Goal: Task Accomplishment & Management: Manage account settings

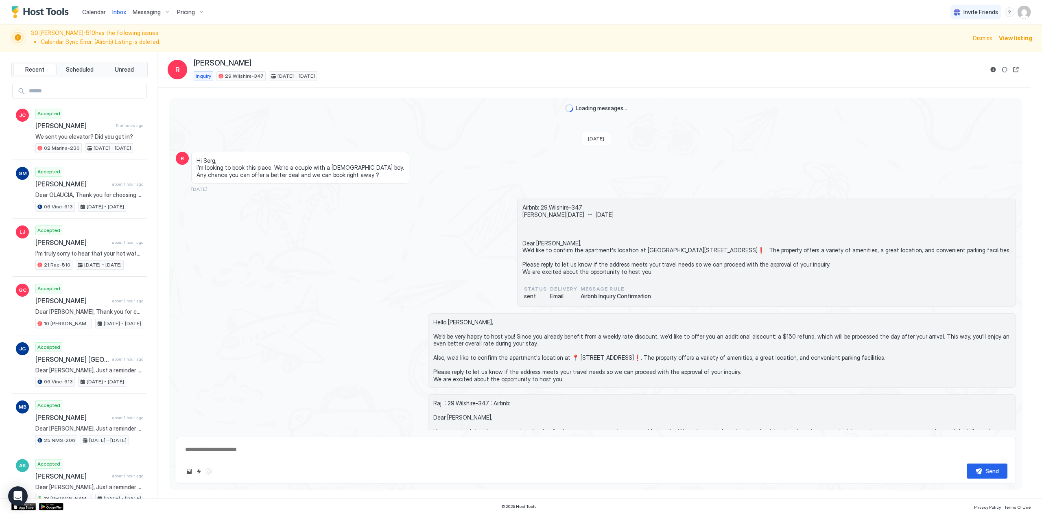
type textarea "*"
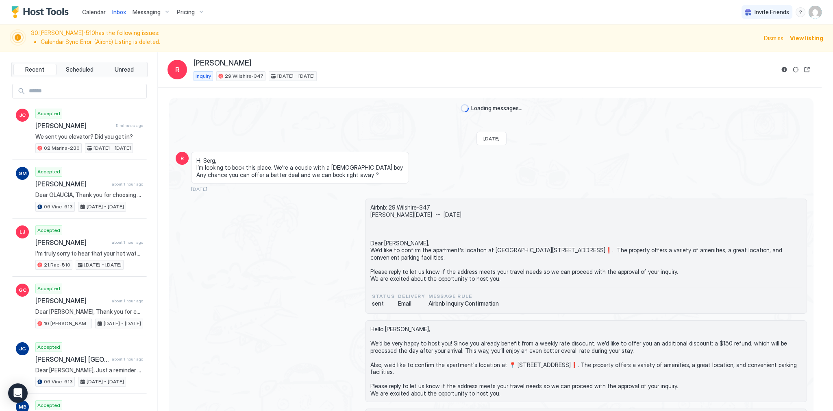
scroll to position [148, 0]
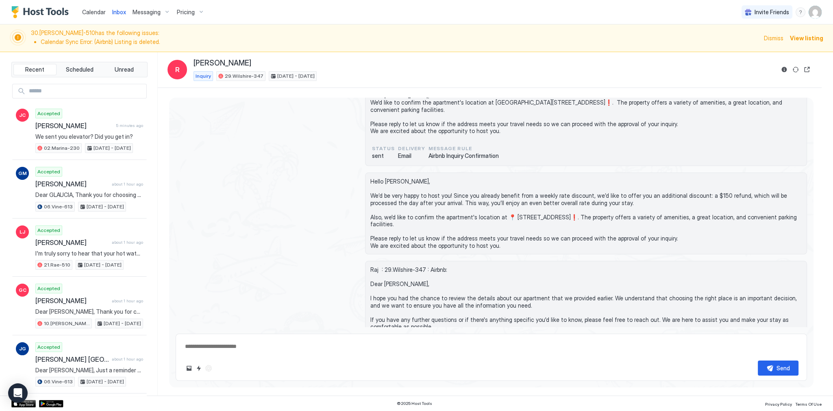
click at [68, 92] on input "Input Field" at bounding box center [86, 91] width 121 height 14
paste input "**********"
type input "**********"
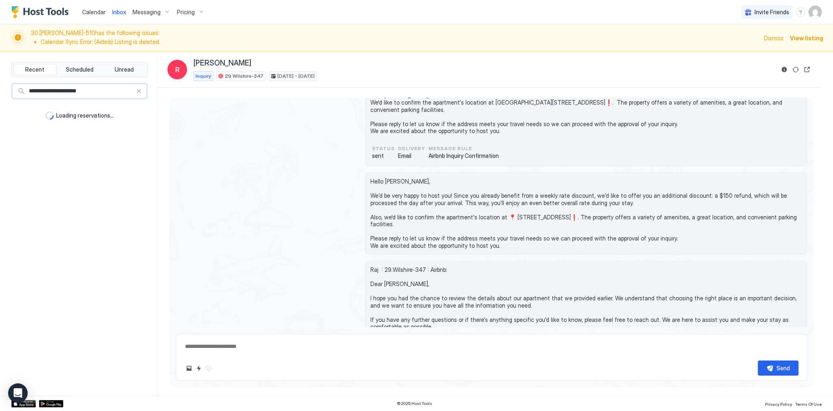
type textarea "*"
type input "**********"
click at [140, 92] on div at bounding box center [139, 91] width 6 height 6
type textarea "*"
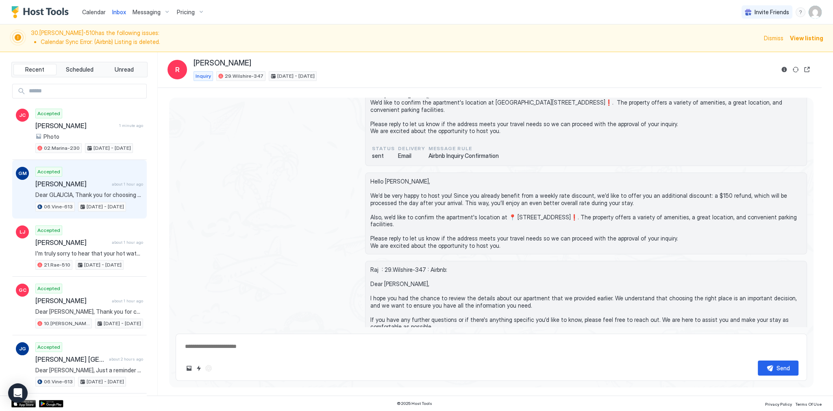
click at [104, 181] on span "[PERSON_NAME]" at bounding box center [71, 184] width 73 height 8
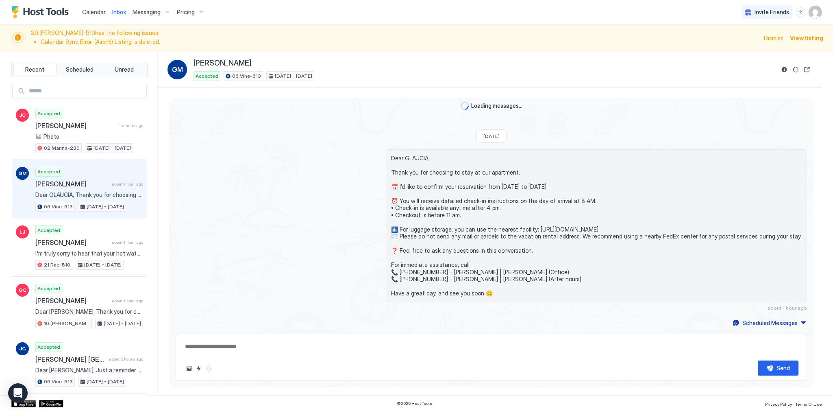
scroll to position [89, 0]
click at [776, 70] on div "GM [PERSON_NAME] Accepted 06.Vine-613 [DATE] - [DATE]" at bounding box center [490, 70] width 645 height 22
click at [785, 69] on button "Reservation information" at bounding box center [785, 70] width 10 height 10
type textarea "*"
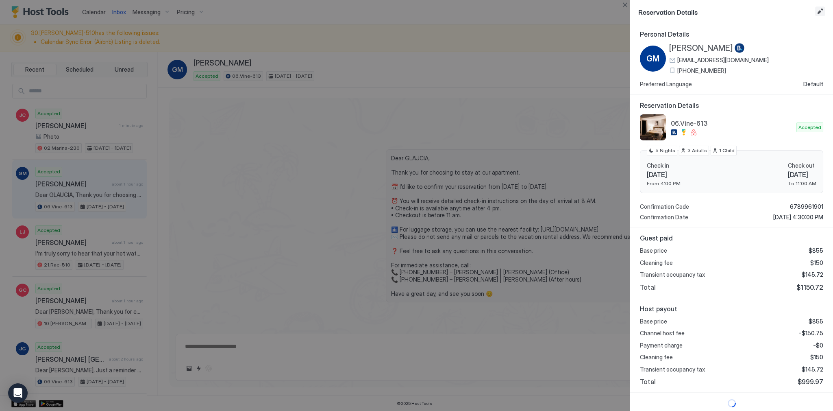
click at [820, 11] on button "Edit reservation" at bounding box center [820, 12] width 10 height 10
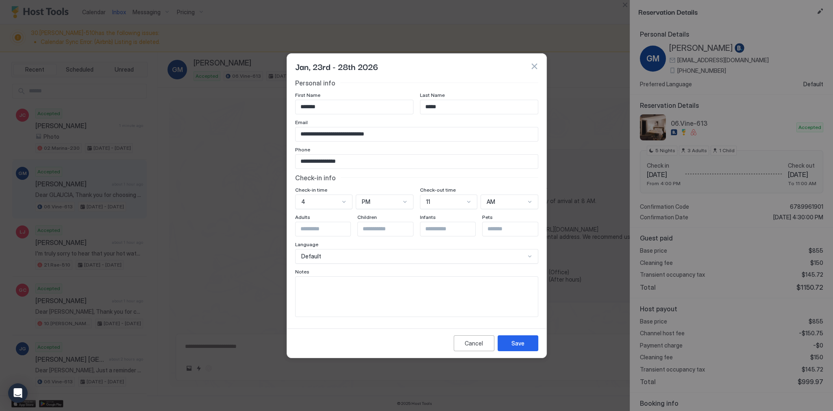
click at [376, 104] on input "*******" at bounding box center [355, 107] width 118 height 14
type input "*******"
type input "*****"
click at [524, 338] on button "Save" at bounding box center [518, 343] width 41 height 16
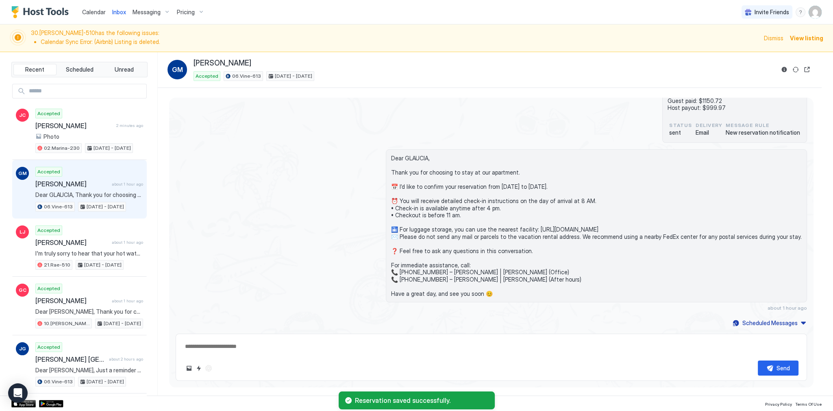
scroll to position [89, 0]
click at [425, 233] on span "Dear GLAUCIA, Thank you for choosing to stay at our apartment. 📅 I’d like to co…" at bounding box center [596, 226] width 411 height 142
click at [290, 148] on div "[DATE] 06.Vine-613 Booking Reservation number : 6789961901 [PERSON_NAME] [DATE]…" at bounding box center [491, 169] width 645 height 320
click at [244, 155] on div "Dear GLAUCIA, Thank you for choosing to stay at our apartment. 📅 I’d like to co…" at bounding box center [492, 230] width 632 height 161
click at [429, 155] on span "Dear GLAUCIA, Thank you for choosing to stay at our apartment. 📅 I’d like to co…" at bounding box center [596, 226] width 411 height 142
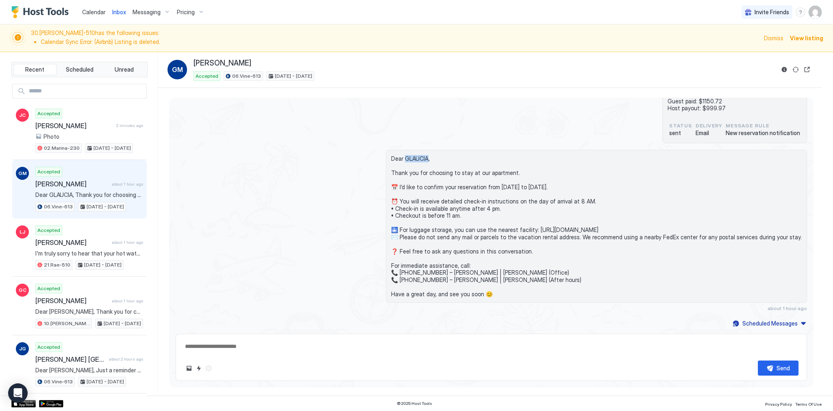
click at [429, 155] on span "Dear GLAUCIA, Thank you for choosing to stay at our apartment. 📅 I’d like to co…" at bounding box center [596, 226] width 411 height 142
click at [436, 167] on span "Dear GLAUCIA, Thank you for choosing to stay at our apartment. 📅 I’d like to co…" at bounding box center [596, 226] width 411 height 142
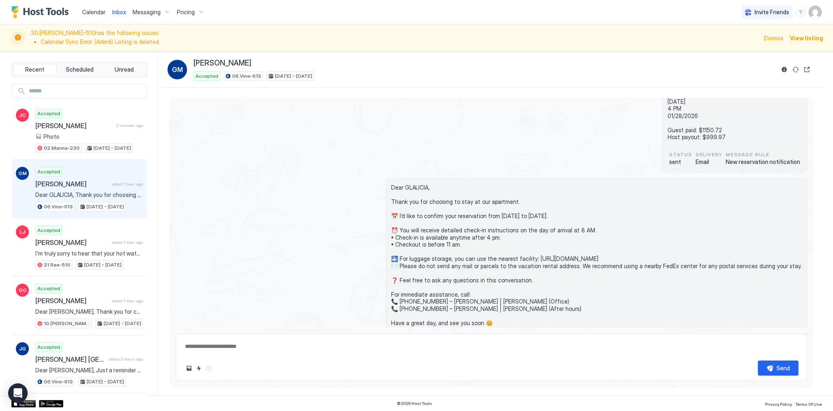
scroll to position [65, 0]
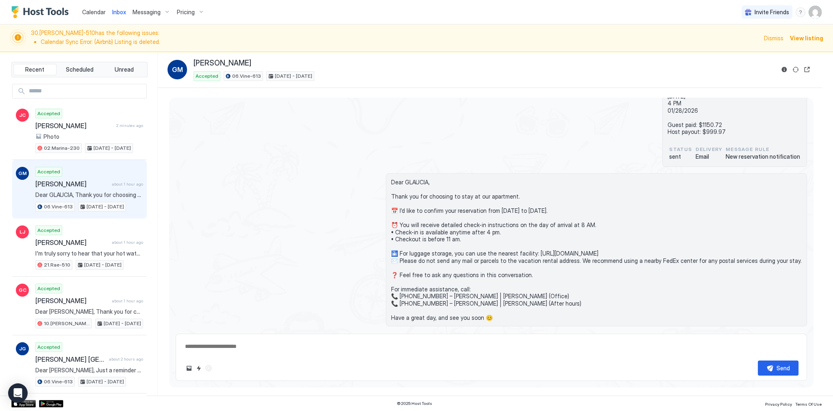
click at [474, 142] on div "06.Vine-613 Booking Reservation number : 6789961901 [PERSON_NAME] [DATE] 4 PM 0…" at bounding box center [492, 113] width 632 height 108
type textarea "*"
click at [115, 96] on input "Input Field" at bounding box center [86, 91] width 121 height 14
paste input "**********"
type input "**********"
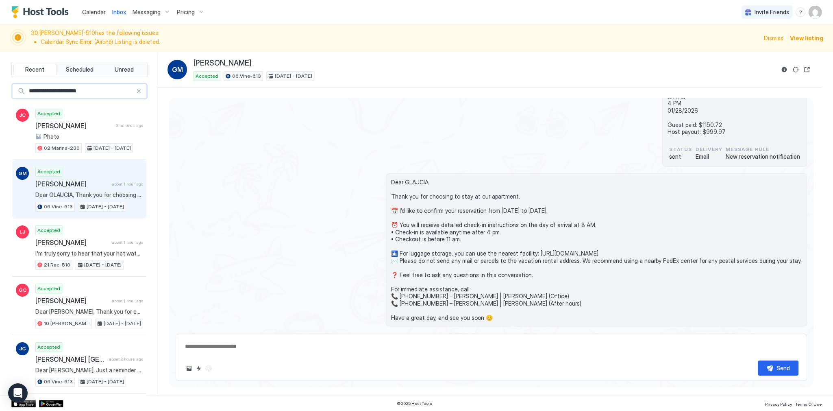
type textarea "*"
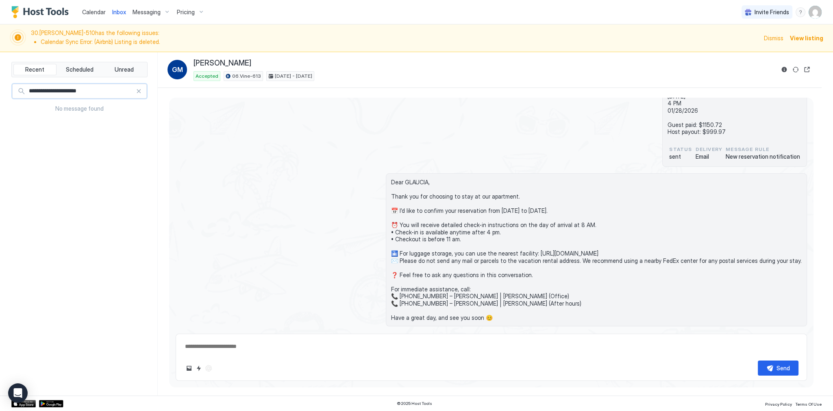
type input "**********"
click at [92, 11] on span "Calendar" at bounding box center [94, 12] width 24 height 7
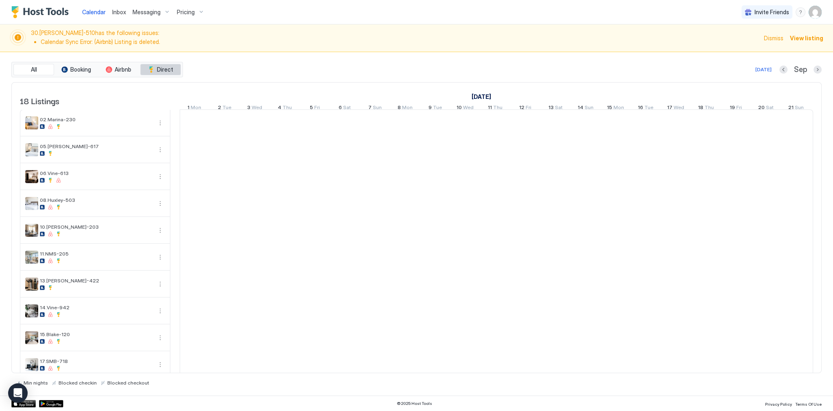
scroll to position [0, 452]
click at [816, 71] on button "Next month" at bounding box center [818, 69] width 8 height 8
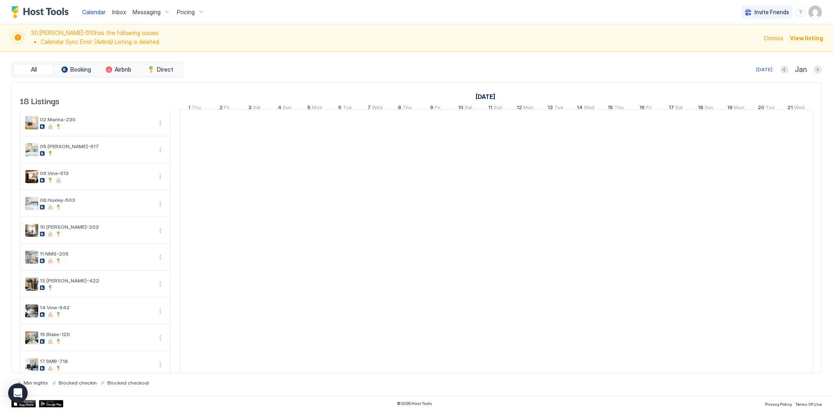
click at [786, 70] on button "Previous month" at bounding box center [784, 69] width 8 height 8
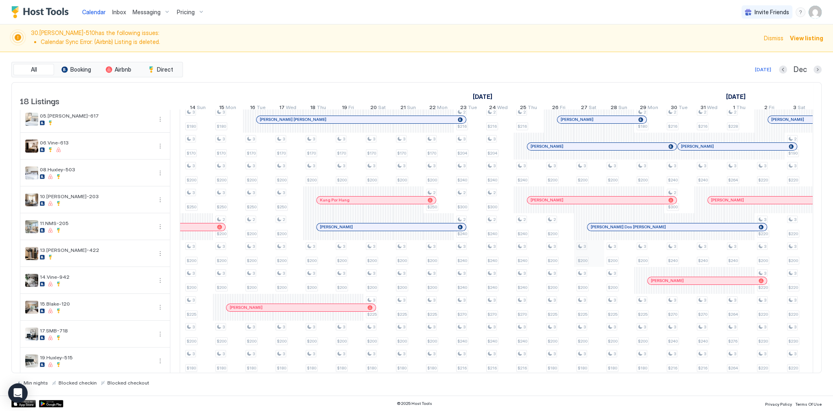
scroll to position [65, 0]
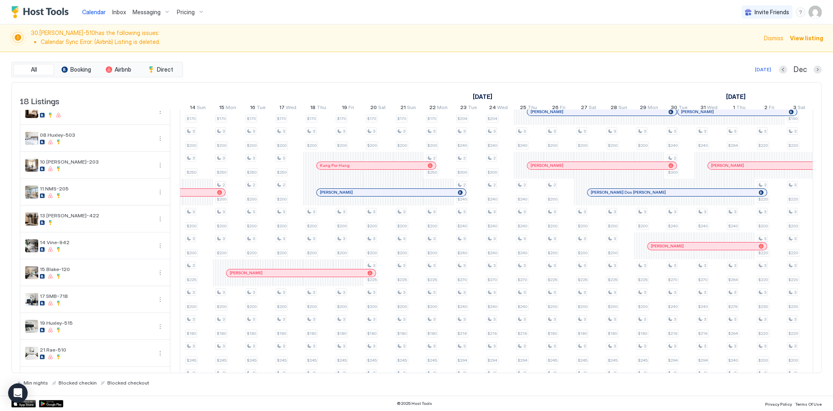
click at [617, 196] on div "[PERSON_NAME] Dos [PERSON_NAME]" at bounding box center [677, 192] width 179 height 7
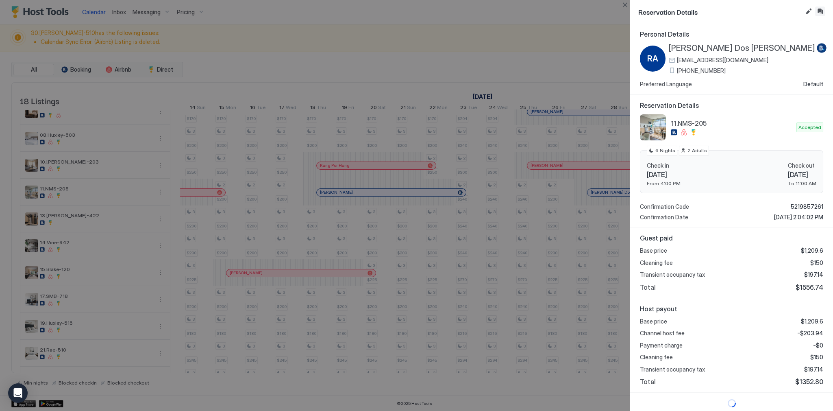
click at [818, 12] on button "Inbox" at bounding box center [820, 12] width 10 height 10
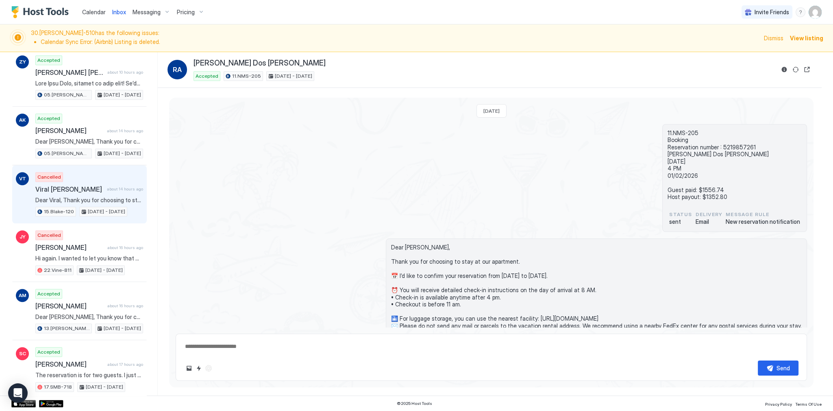
scroll to position [879, 0]
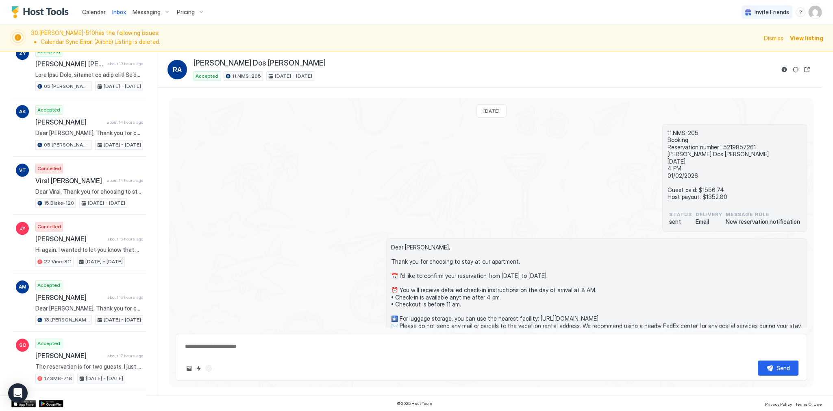
click at [251, 61] on span "[PERSON_NAME] Dos [PERSON_NAME]" at bounding box center [260, 63] width 132 height 9
copy div "[PERSON_NAME] Dos [PERSON_NAME]"
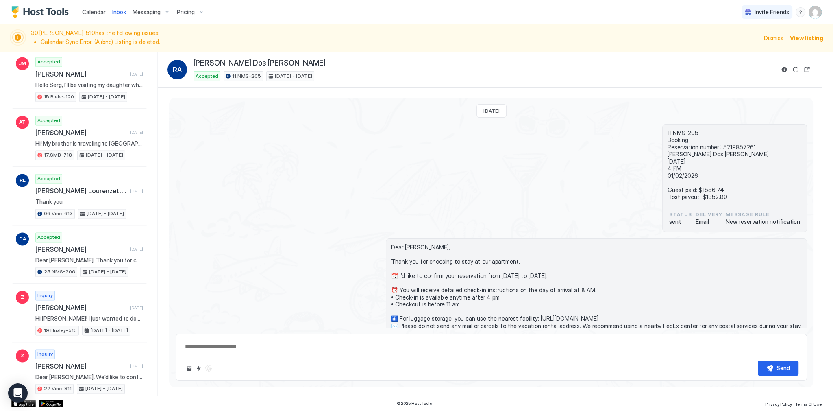
scroll to position [1116, 0]
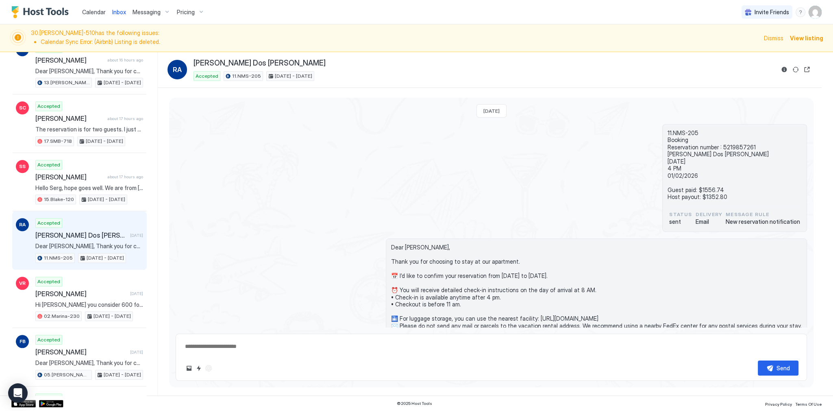
click at [107, 231] on span "[PERSON_NAME] Dos [PERSON_NAME]" at bounding box center [81, 235] width 92 height 8
click at [783, 69] on button "Reservation information" at bounding box center [785, 70] width 10 height 10
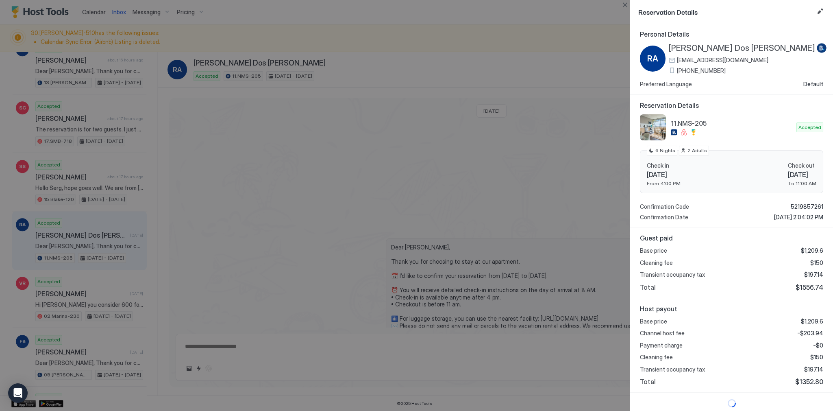
click at [813, 286] on span "$1556.74" at bounding box center [810, 287] width 28 height 8
copy span "1556.74"
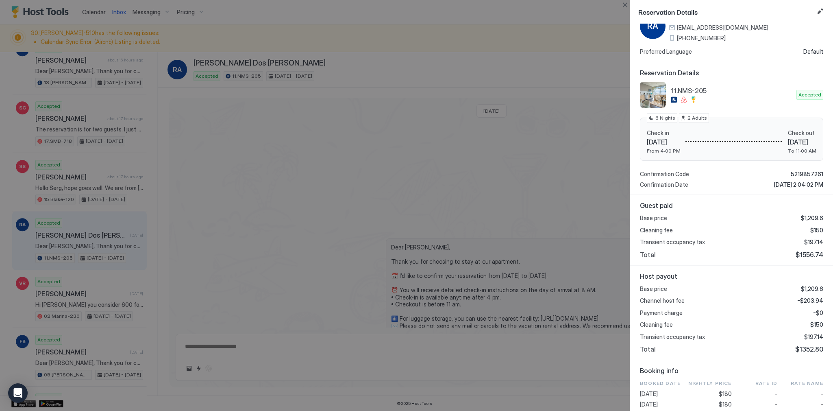
click at [813, 299] on span "-$203.94" at bounding box center [811, 300] width 26 height 7
copy span "203.94"
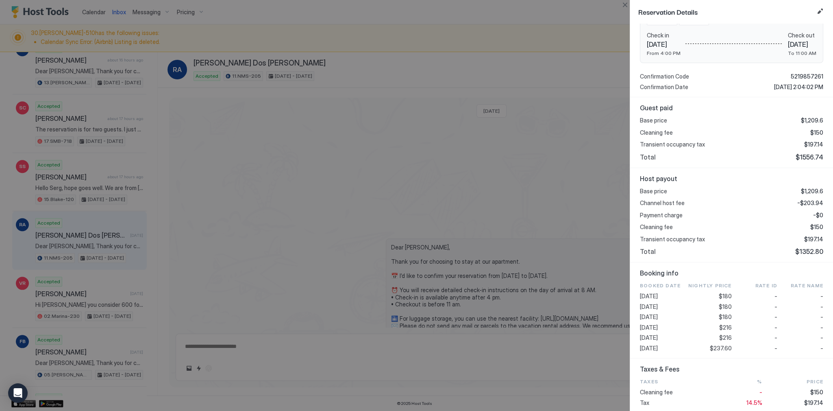
click at [726, 314] on span "$180" at bounding box center [725, 316] width 13 height 7
copy span "180"
click at [812, 238] on span "$197.14" at bounding box center [813, 238] width 19 height 7
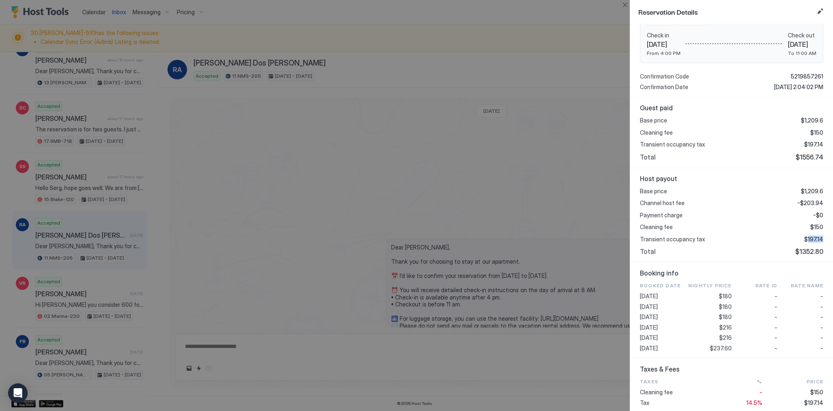
copy span "197.14"
click at [437, 134] on div at bounding box center [416, 205] width 833 height 411
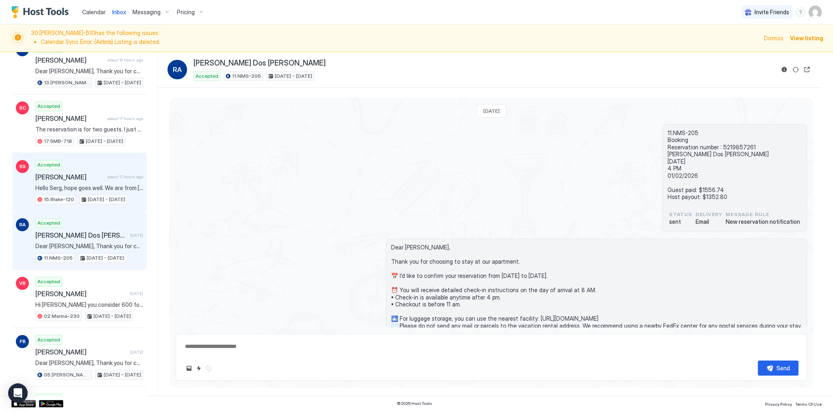
click at [90, 172] on div "Accepted Sergio Sepúlveda about 17 hours ago Hello Serg, hope goes well. We are…" at bounding box center [89, 182] width 108 height 45
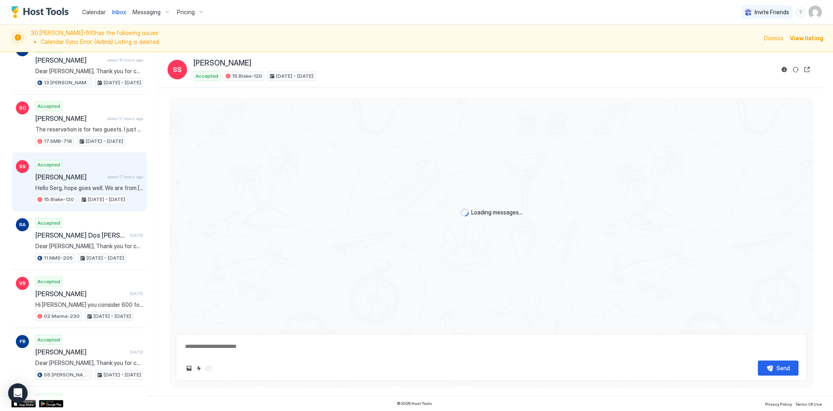
scroll to position [251, 0]
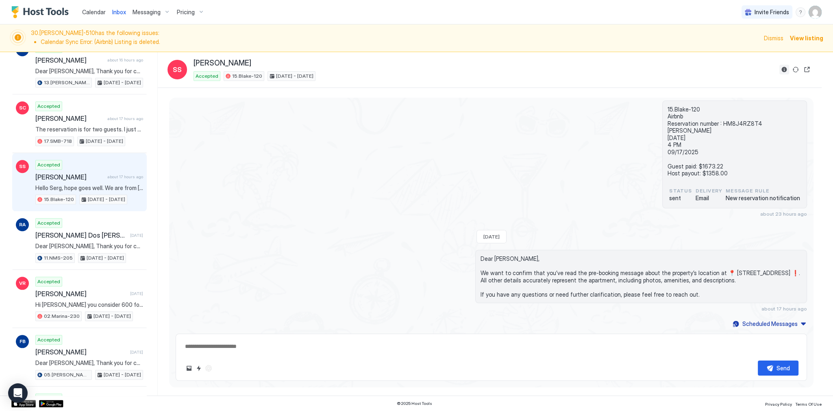
click at [781, 68] on button "Reservation information" at bounding box center [785, 70] width 10 height 10
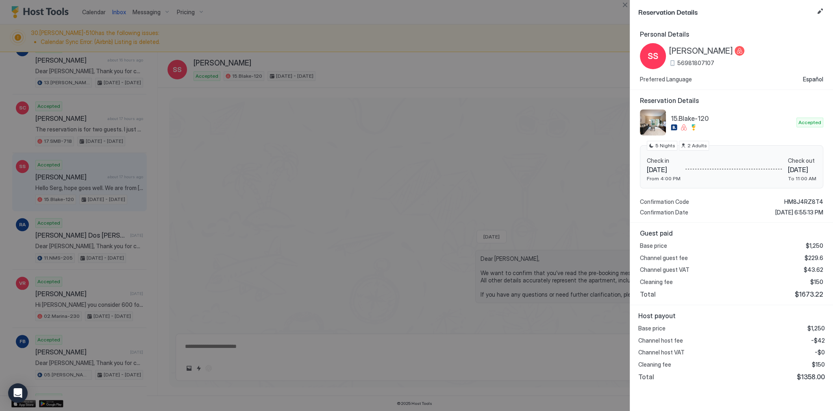
click at [810, 374] on span "$1358.00" at bounding box center [811, 377] width 28 height 8
copy span "1358.00"
click at [817, 258] on span "$229.6" at bounding box center [814, 257] width 19 height 7
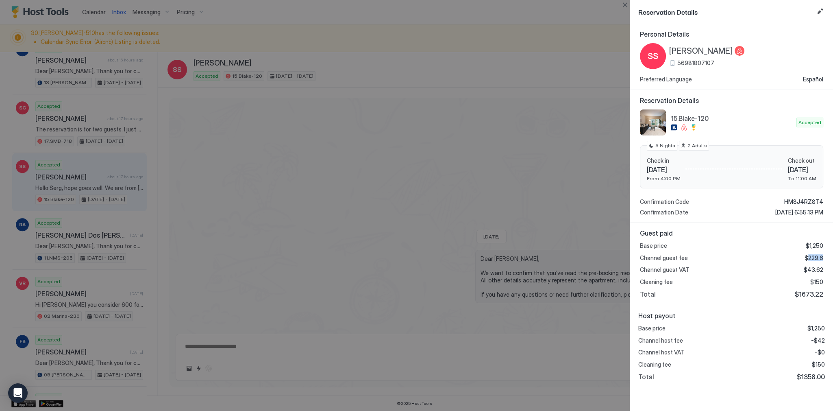
copy span "229.6"
click at [821, 340] on span "-$42" at bounding box center [818, 340] width 14 height 7
copy span "42"
click at [539, 172] on div at bounding box center [416, 205] width 833 height 411
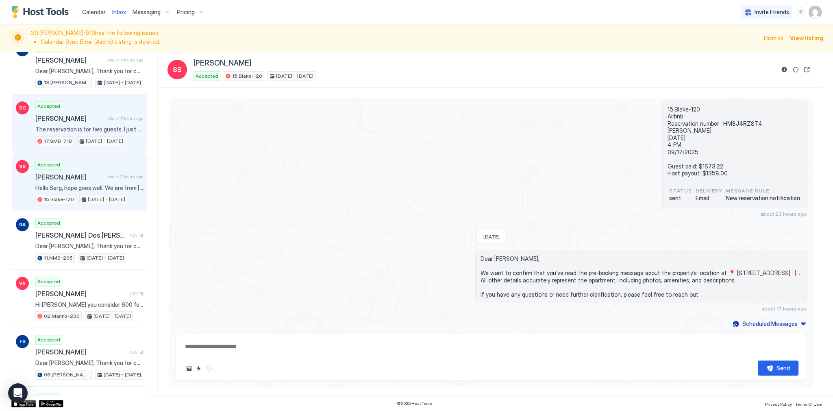
click at [106, 126] on span "The reservation is for two guests. I just updated it." at bounding box center [89, 129] width 108 height 7
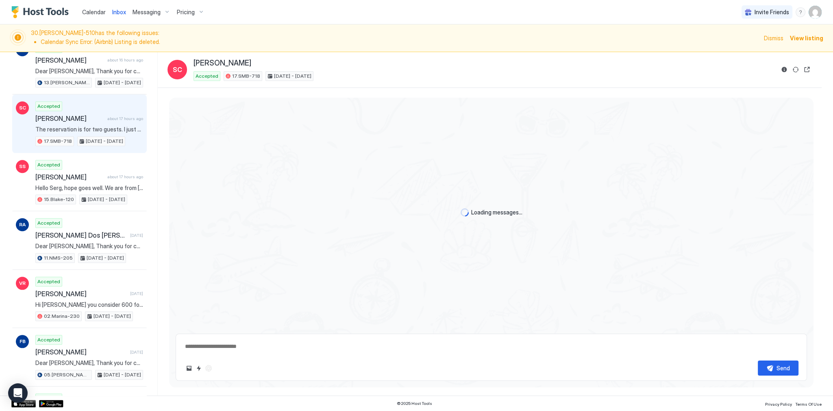
scroll to position [587, 0]
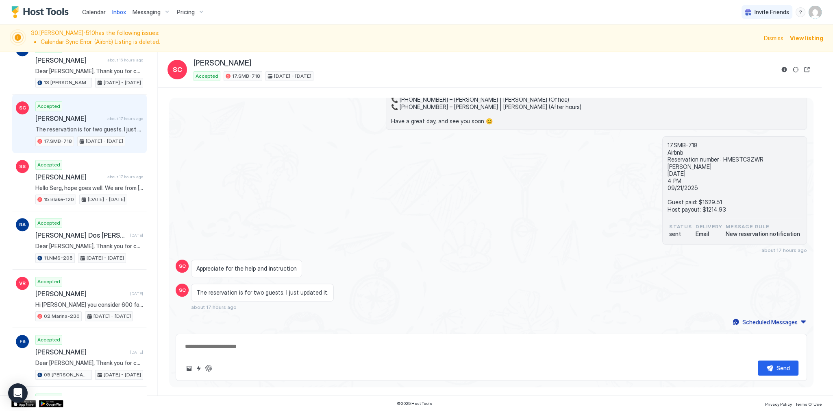
click at [784, 68] on button "Reservation information" at bounding box center [785, 70] width 10 height 10
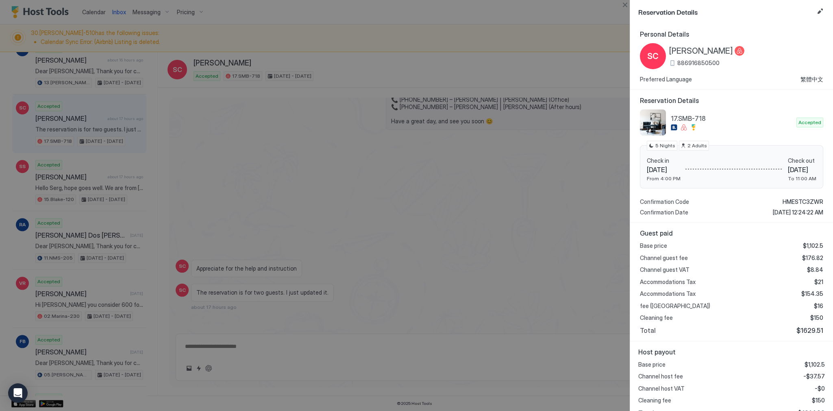
scroll to position [11, 0]
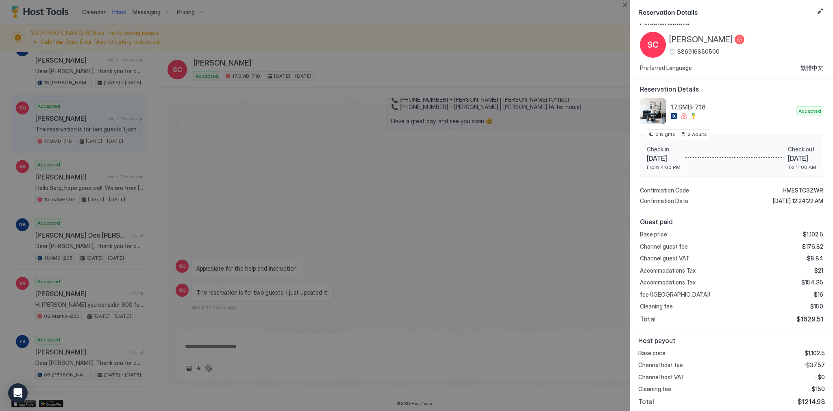
click at [813, 399] on span "$1214.93" at bounding box center [811, 401] width 27 height 8
copy span "1214.93"
click at [811, 359] on div "Base price $1,102.5 Channel host fee -$37.57 Channel host VAT -$0 Cleaning fee …" at bounding box center [732, 377] width 187 height 56
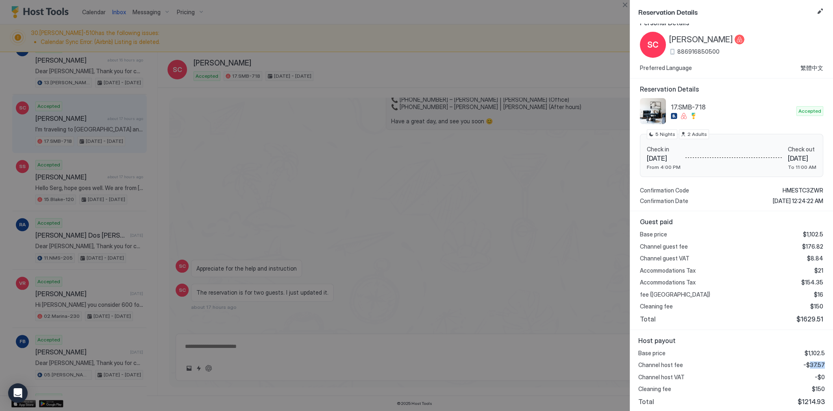
copy span "37.57"
click at [350, 162] on div at bounding box center [416, 205] width 833 height 411
click at [424, 118] on div at bounding box center [416, 205] width 833 height 411
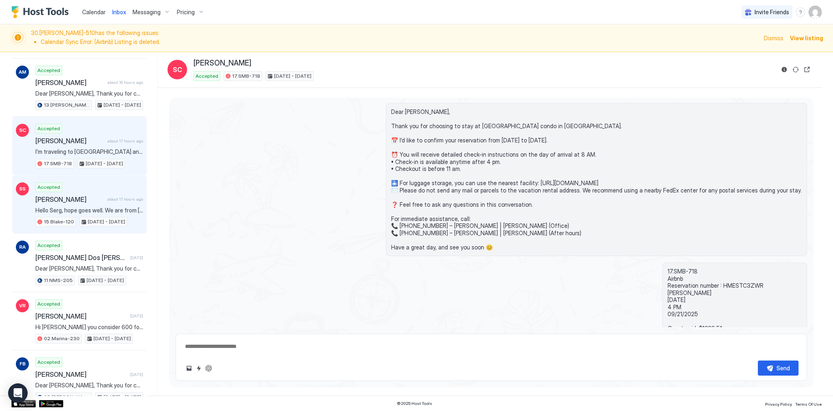
scroll to position [1018, 0]
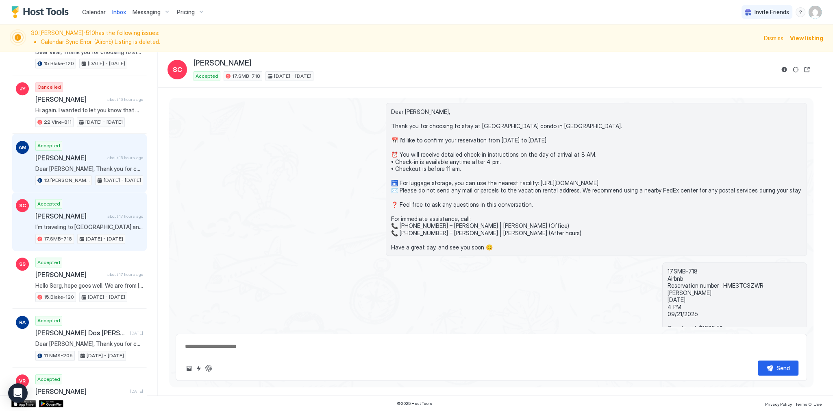
click at [107, 155] on span "about 16 hours ago" at bounding box center [125, 157] width 36 height 5
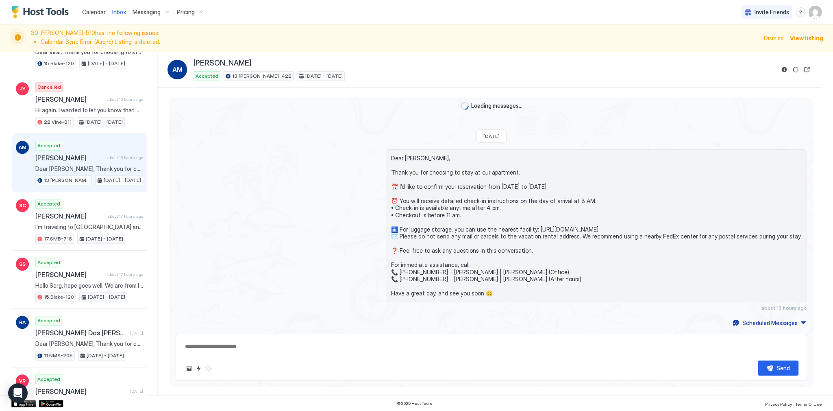
scroll to position [89, 0]
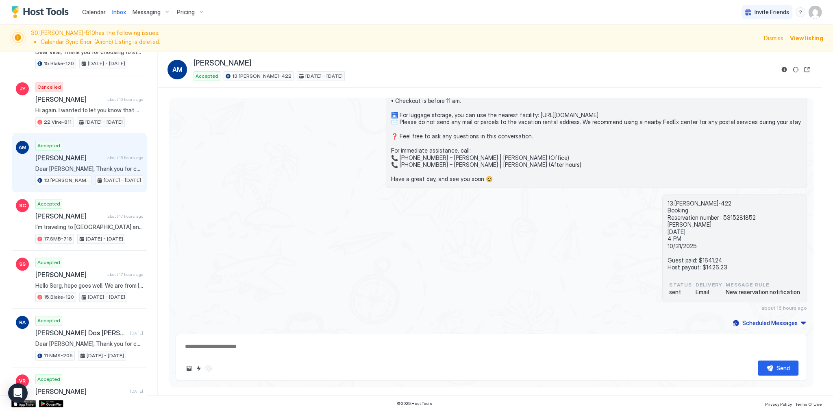
click at [776, 67] on div "AM Angelique Mckee Accepted 13.Archer-422 Oct 25 - 31, 2025" at bounding box center [490, 70] width 645 height 22
click at [782, 68] on button "Reservation information" at bounding box center [785, 70] width 10 height 10
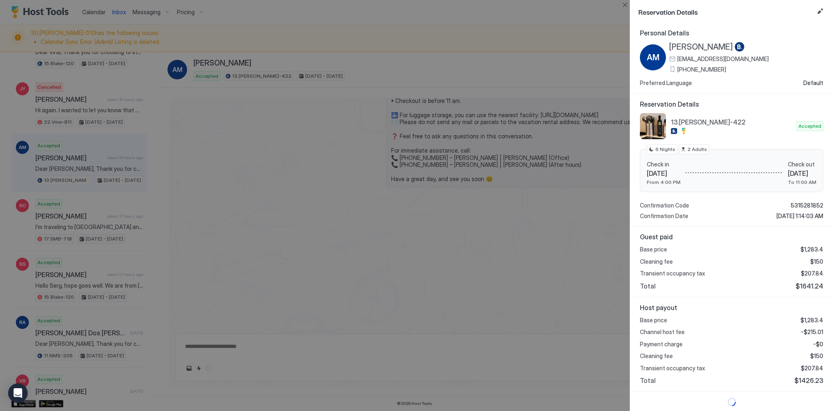
scroll to position [2, 0]
click at [809, 285] on span "$1641.24" at bounding box center [810, 285] width 28 height 8
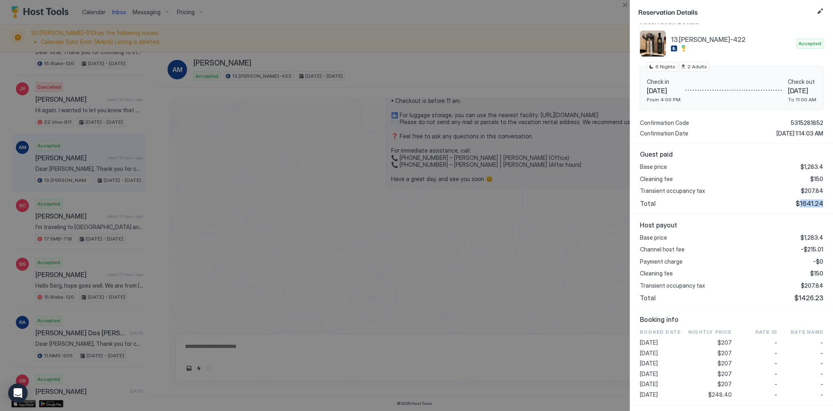
scroll to position [99, 0]
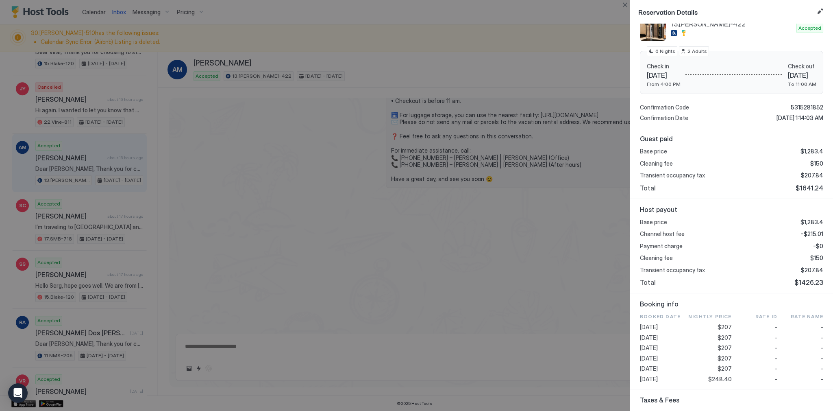
click at [810, 237] on div "Base price $1,283.4 Channel host fee -$215.01 Payment charge -$0 Cleaning fee $…" at bounding box center [731, 252] width 183 height 68
click at [811, 234] on span "-$215.01" at bounding box center [812, 233] width 22 height 7
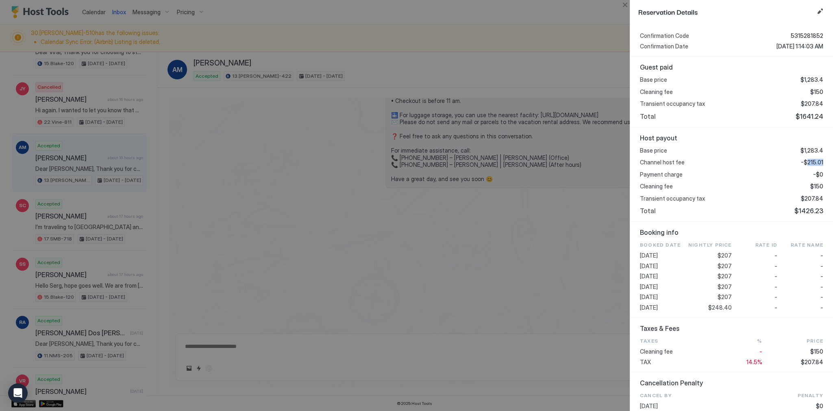
scroll to position [197, 0]
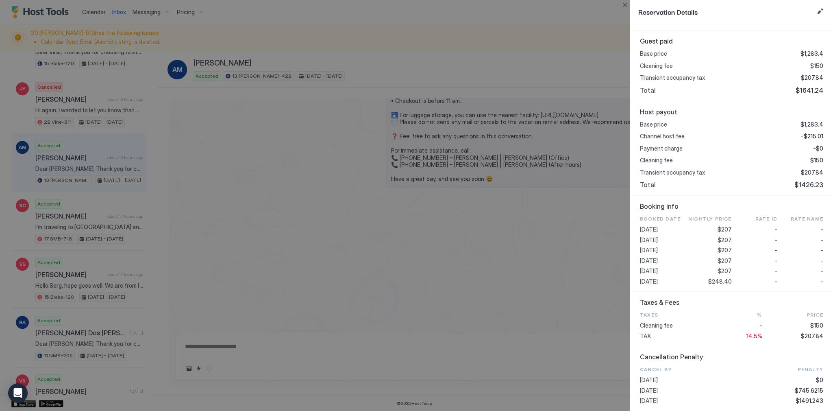
click at [723, 247] on span "$207" at bounding box center [725, 249] width 14 height 7
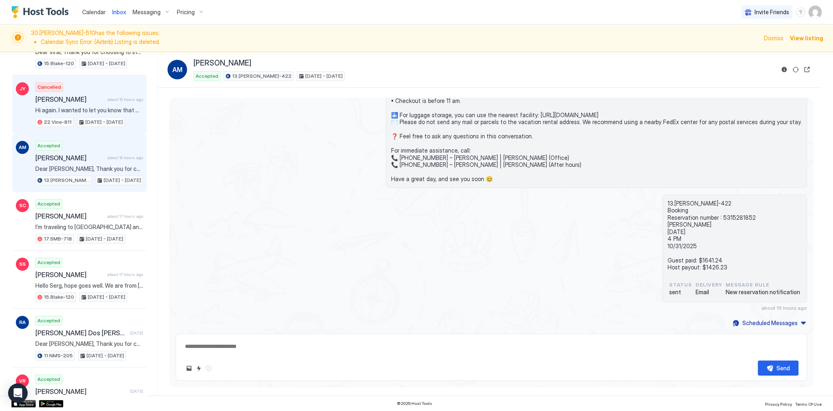
click at [103, 95] on div "Jamal Yegan about 16 hours ago" at bounding box center [89, 99] width 108 height 8
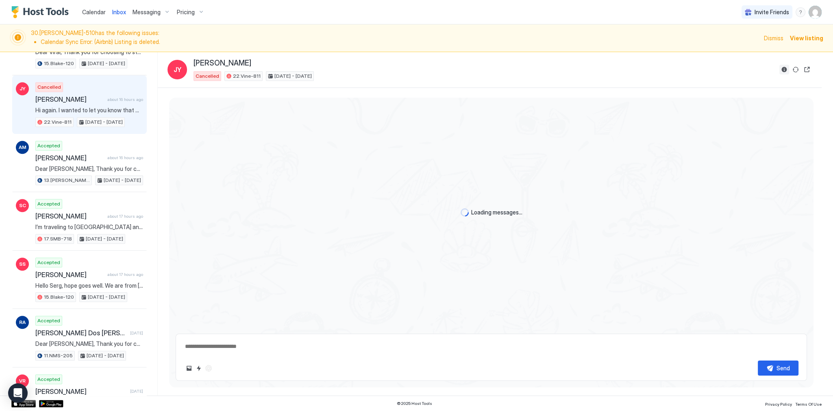
scroll to position [129, 0]
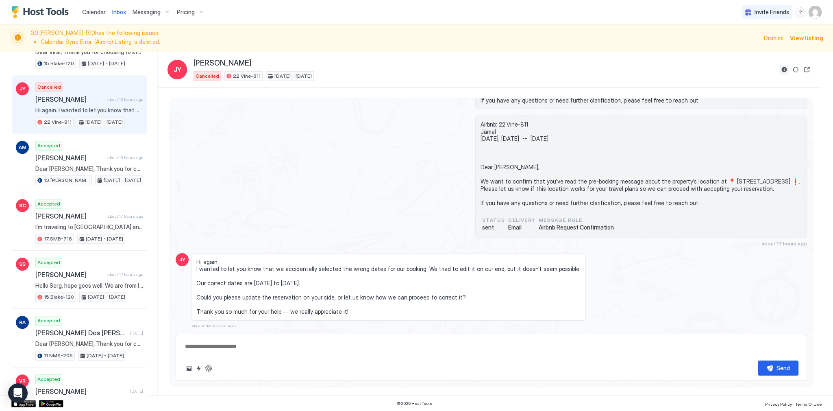
click at [783, 73] on button "Reservation information" at bounding box center [785, 70] width 10 height 10
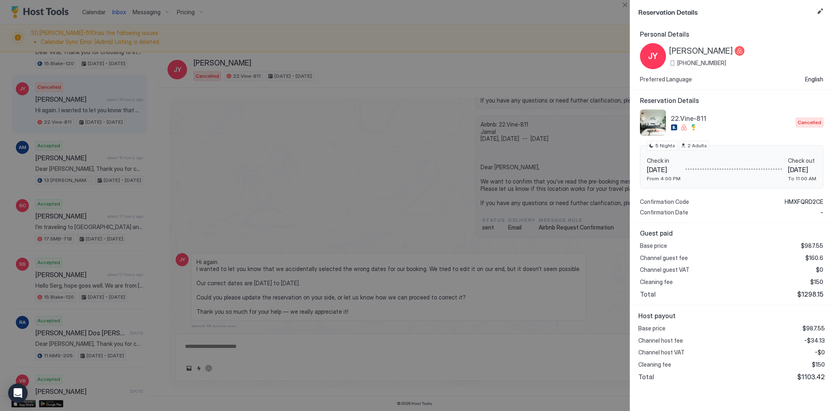
drag, startPoint x: 809, startPoint y: 288, endPoint x: 809, endPoint y: 292, distance: 4.1
click at [809, 288] on div "Base price $987.55 Channel guest fee $160.6 Channel guest VAT $0 Cleaning fee $…" at bounding box center [731, 270] width 183 height 56
click at [809, 293] on span "$1298.15" at bounding box center [811, 294] width 26 height 8
click at [813, 294] on span "$1298.15" at bounding box center [811, 294] width 26 height 8
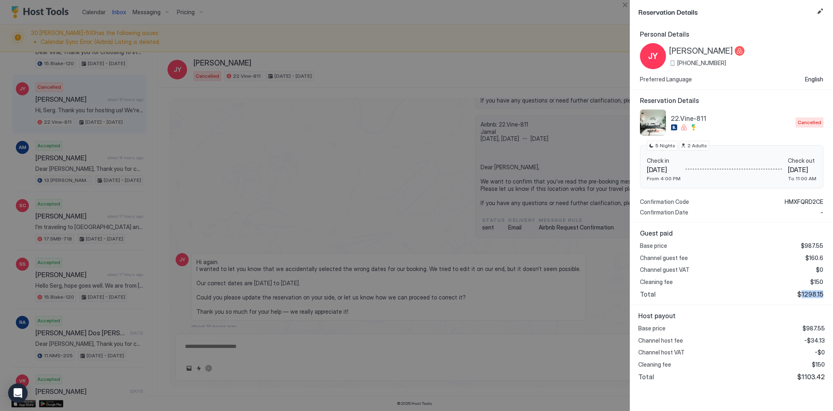
click at [813, 294] on span "$1298.15" at bounding box center [811, 294] width 26 height 8
click at [808, 376] on span "$1103.42" at bounding box center [812, 377] width 28 height 8
click at [817, 338] on span "-$34.13" at bounding box center [814, 340] width 21 height 7
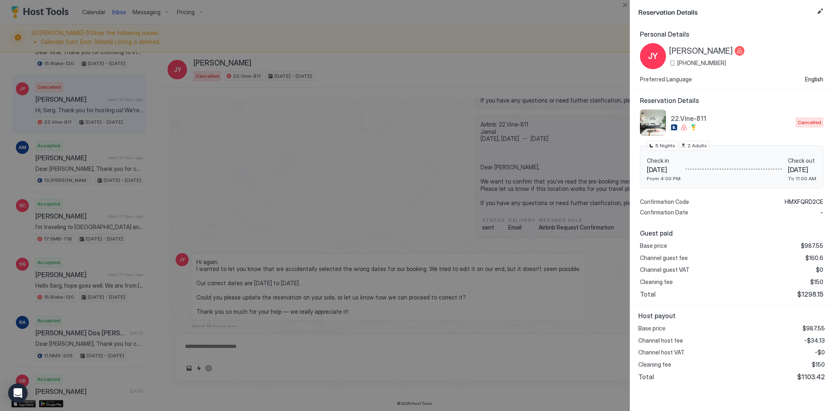
click at [693, 52] on span "[PERSON_NAME]" at bounding box center [701, 51] width 64 height 10
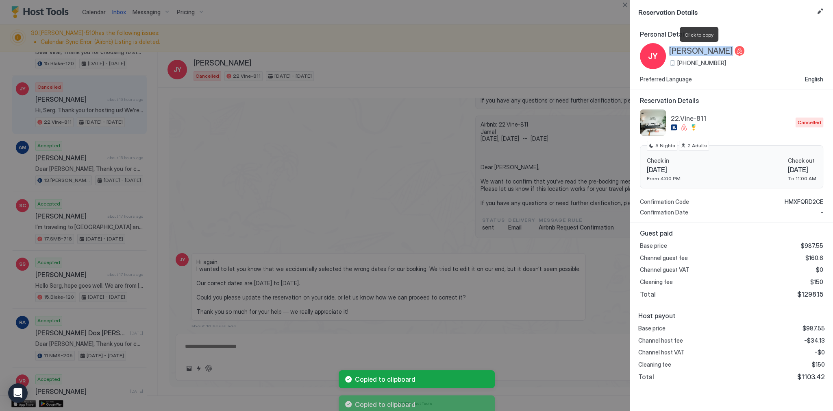
click at [693, 52] on span "[PERSON_NAME]" at bounding box center [701, 51] width 64 height 10
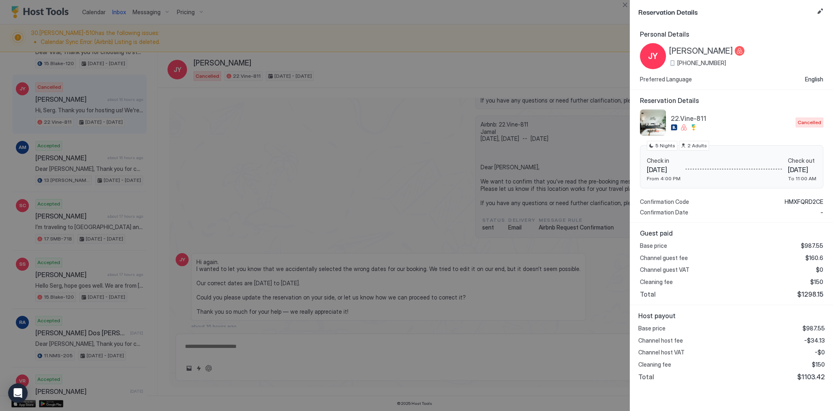
click at [255, 132] on div at bounding box center [416, 205] width 833 height 411
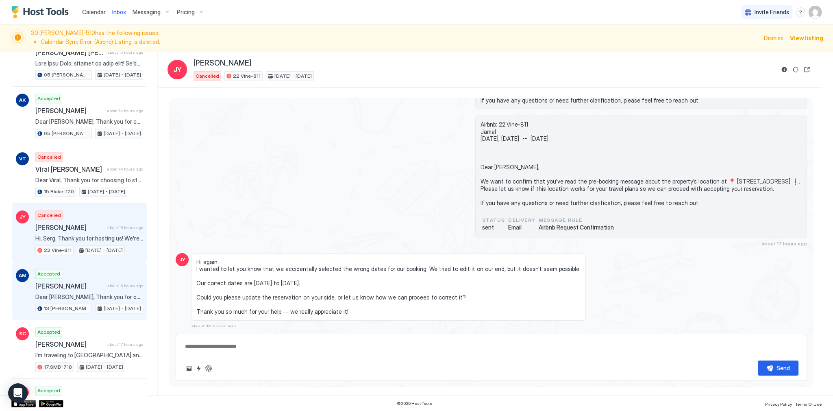
scroll to position [888, 0]
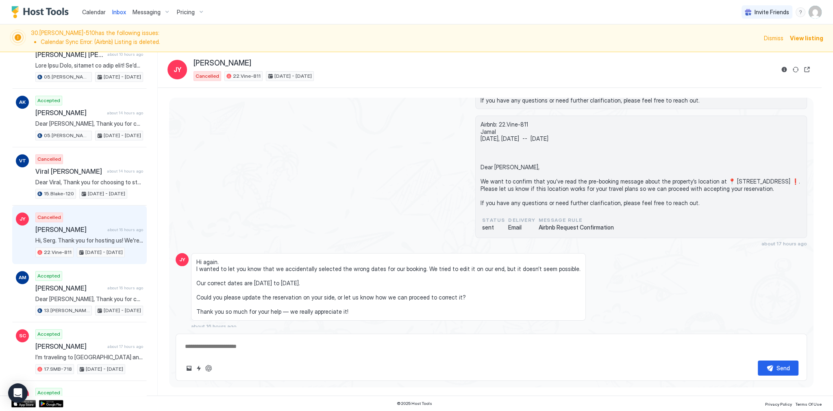
click at [144, 144] on div "Recent Scheduled Unread JC Accepted Julia Chaise half a minute ago Oh my god I’…" at bounding box center [84, 223] width 146 height 343
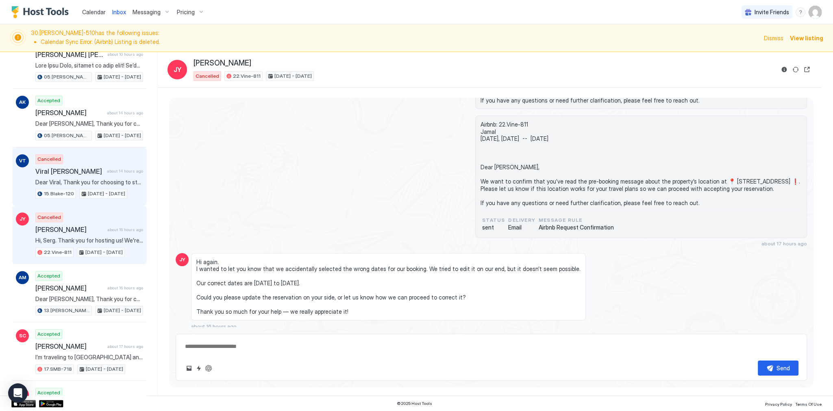
drag, startPoint x: 124, startPoint y: 148, endPoint x: 137, endPoint y: 146, distance: 14.0
click at [124, 154] on div "Cancelled Viral Thakerar about 14 hours ago Dear Viral, Thank you for choosing …" at bounding box center [89, 176] width 108 height 45
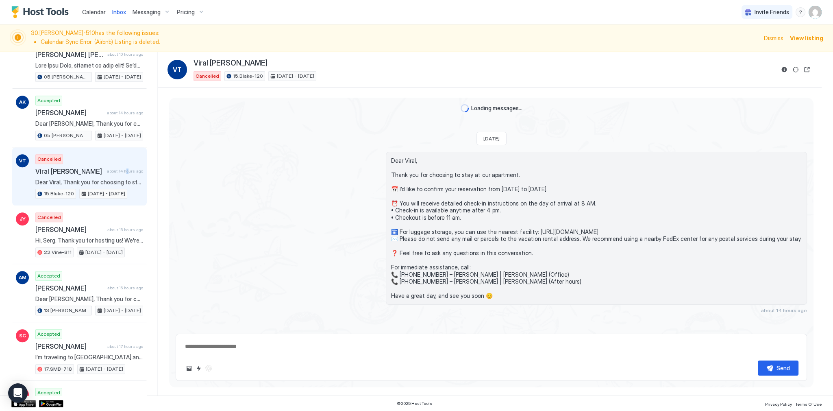
scroll to position [329, 0]
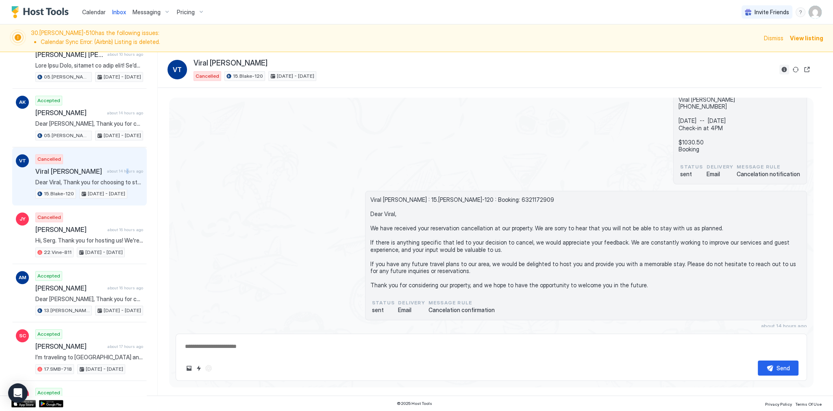
click at [788, 73] on button "Reservation information" at bounding box center [785, 70] width 10 height 10
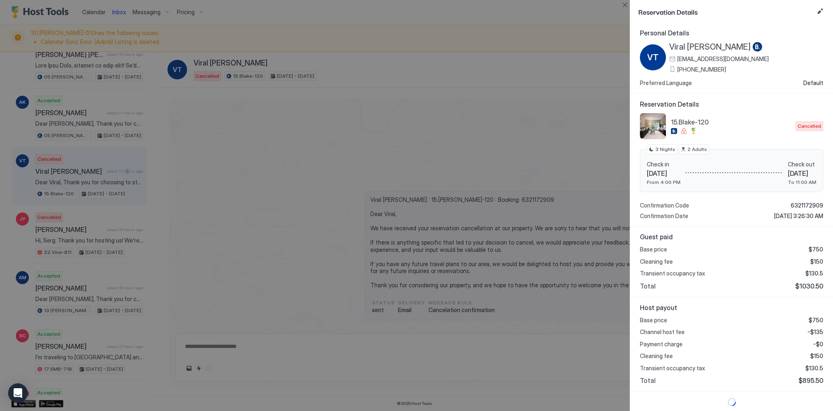
scroll to position [2, 0]
click at [809, 380] on span "$895.50" at bounding box center [811, 380] width 25 height 8
click at [817, 330] on span "-$135" at bounding box center [817, 332] width 16 height 7
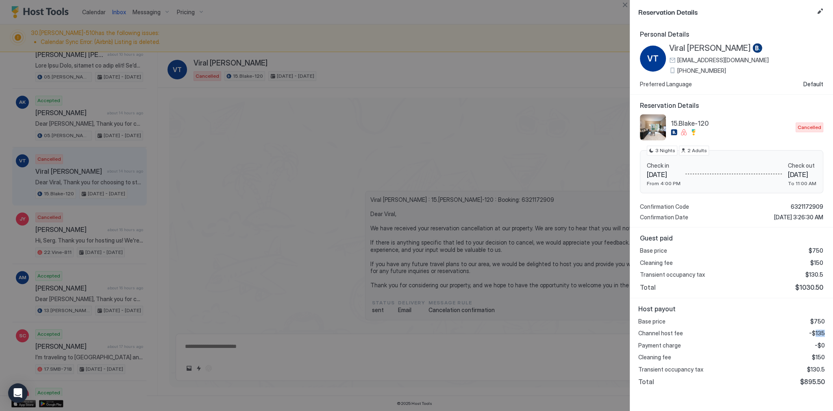
click at [817, 330] on span "-$135" at bounding box center [817, 332] width 16 height 7
click at [820, 272] on span "$130.5" at bounding box center [815, 274] width 18 height 7
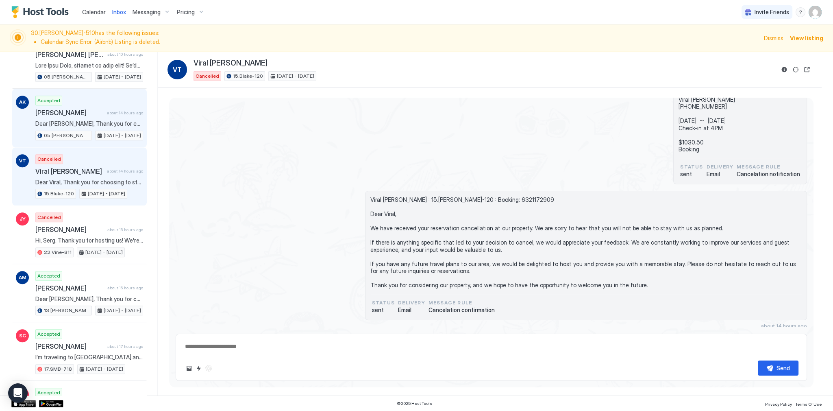
click at [88, 120] on span "Dear [PERSON_NAME], Thank you for choosing to stay at our apartment. 📅 I’d like…" at bounding box center [89, 123] width 108 height 7
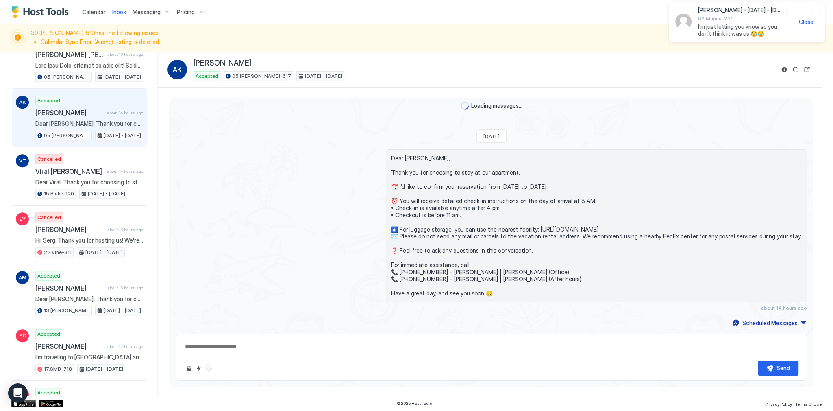
scroll to position [89, 0]
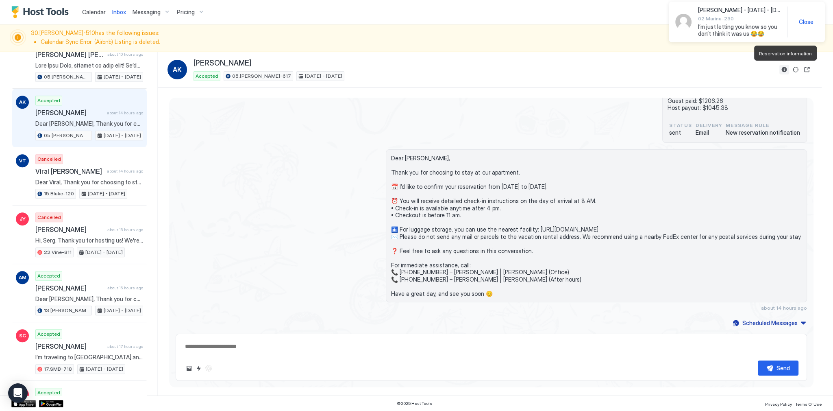
click at [783, 68] on button "Reservation information" at bounding box center [785, 70] width 10 height 10
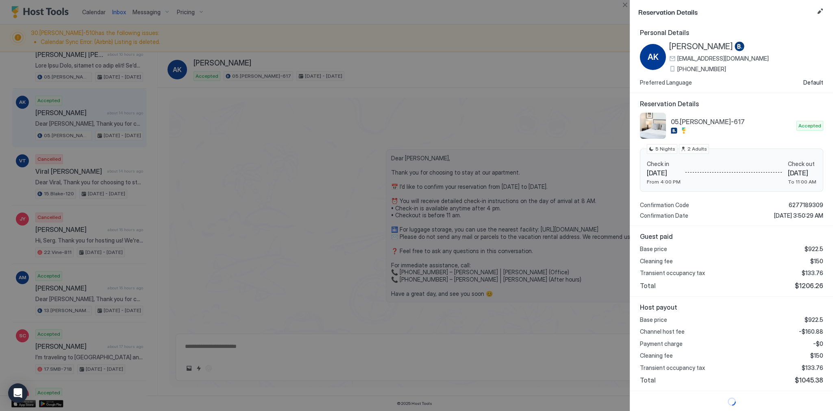
scroll to position [2, 0]
click at [806, 381] on span "$1045.38" at bounding box center [809, 380] width 28 height 8
click at [806, 285] on span "$1206.26" at bounding box center [809, 285] width 28 height 8
click at [807, 285] on span "$1206.26" at bounding box center [809, 285] width 28 height 8
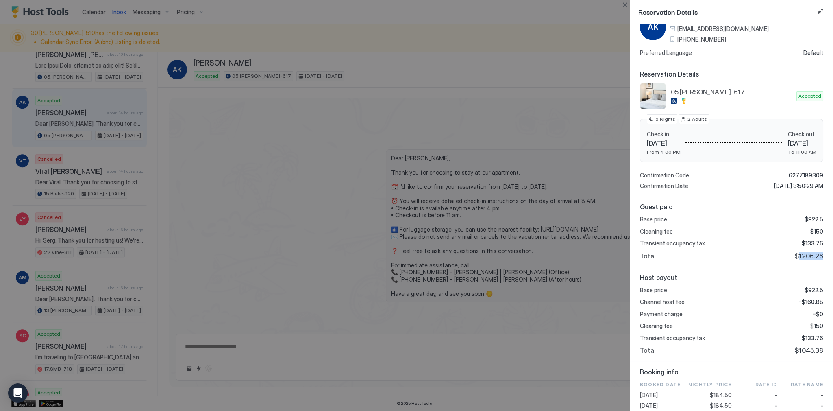
scroll to position [34, 0]
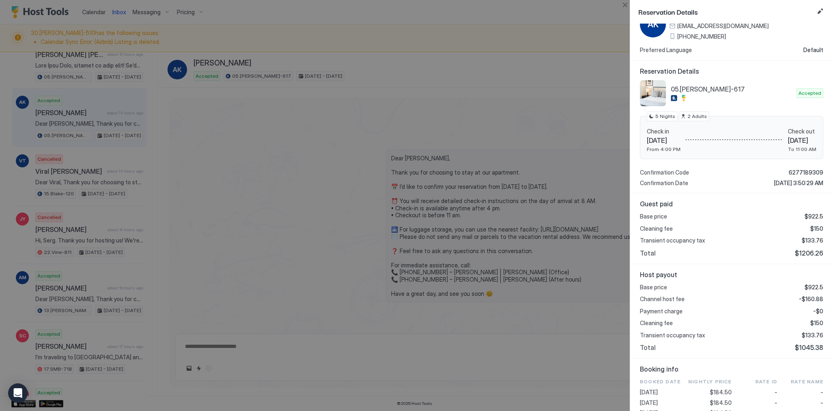
click at [810, 295] on span "-$160.88" at bounding box center [811, 298] width 24 height 7
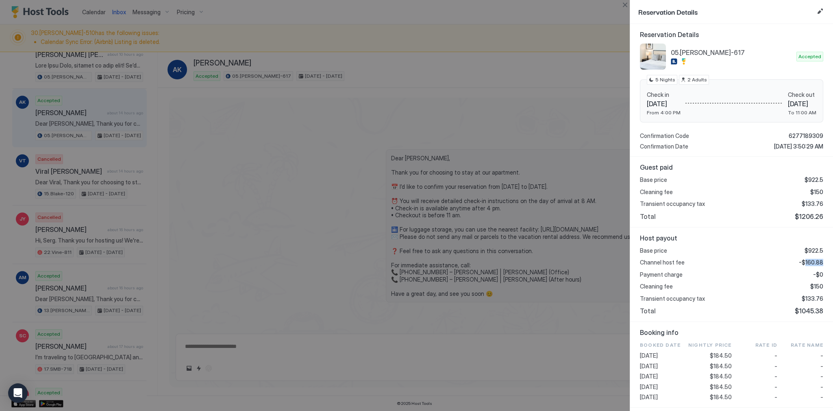
scroll to position [99, 0]
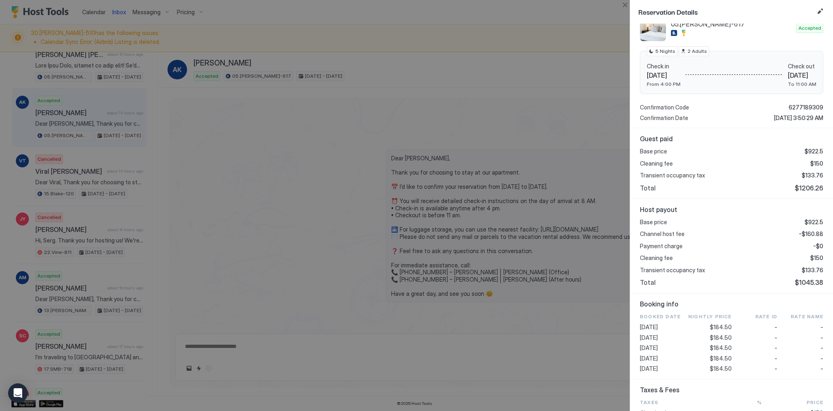
click at [719, 346] on span "$184.50" at bounding box center [721, 347] width 22 height 7
click at [813, 270] on span "$133.76" at bounding box center [813, 269] width 22 height 7
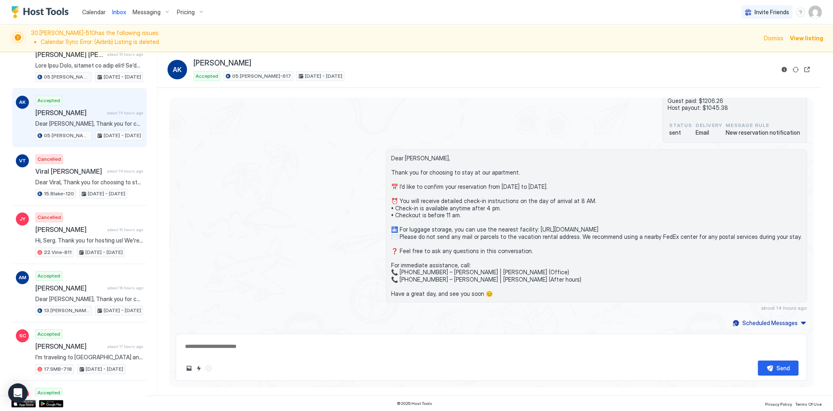
scroll to position [653, 0]
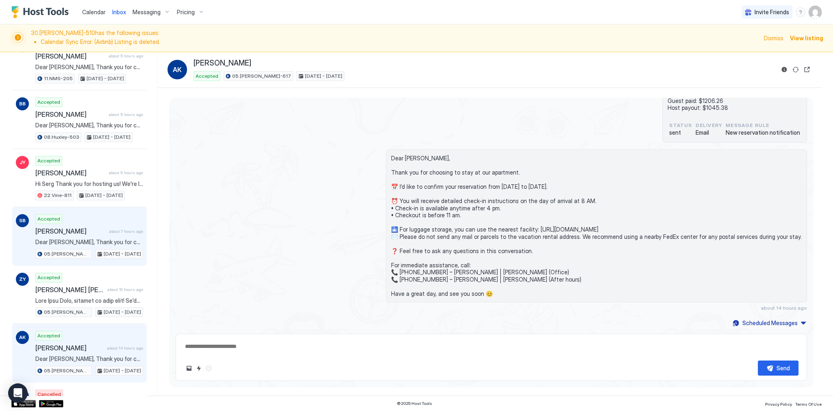
click at [114, 229] on span "about 7 hours ago" at bounding box center [126, 231] width 34 height 5
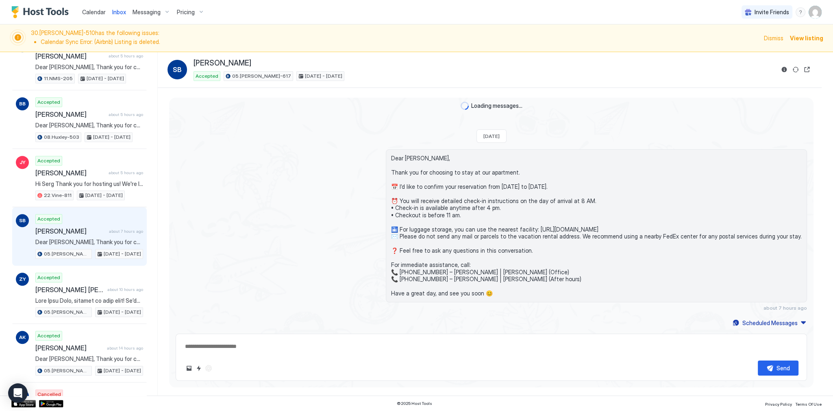
scroll to position [89, 0]
click at [782, 72] on button "Reservation information" at bounding box center [785, 70] width 10 height 10
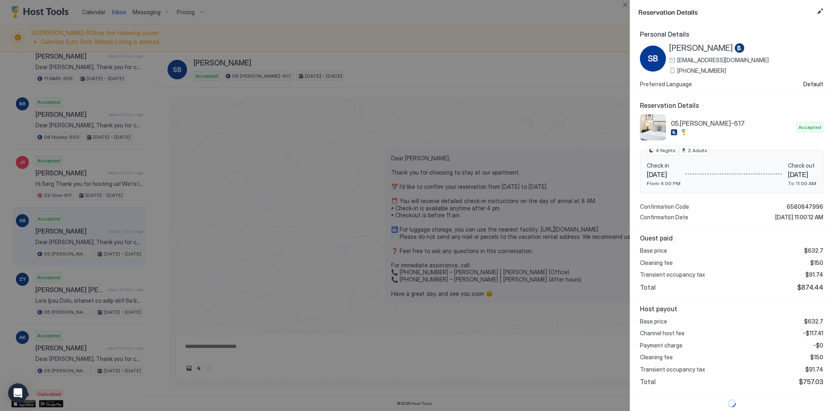
scroll to position [2, 0]
click at [807, 285] on span "$874.44" at bounding box center [811, 285] width 26 height 8
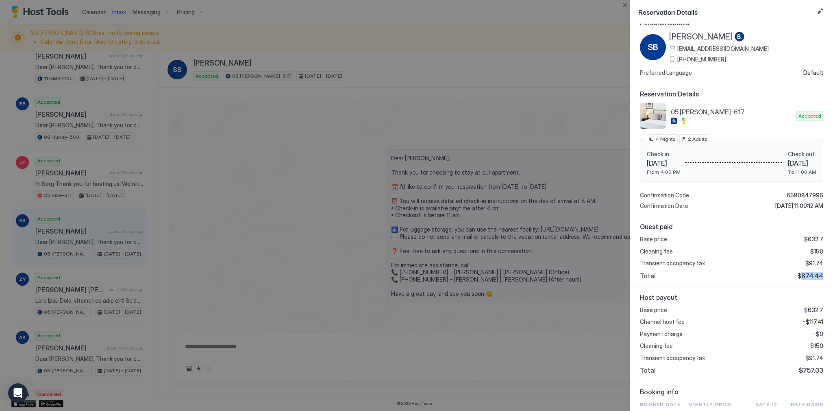
scroll to position [34, 0]
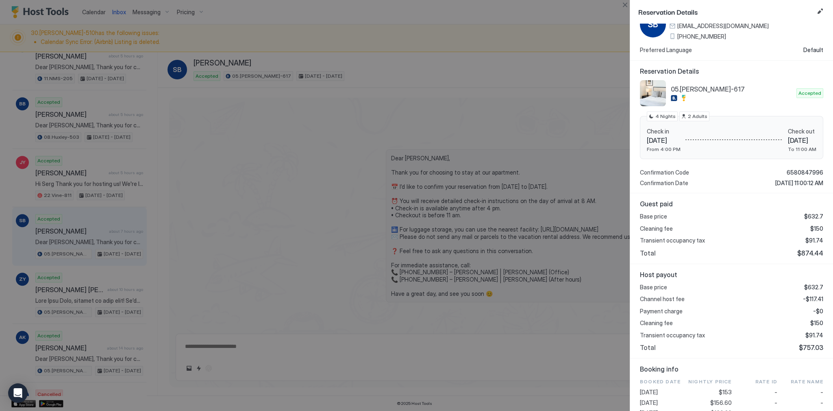
click at [810, 293] on div "Base price $632.7 Channel host fee -$117.41 Payment charge -$0 Cleaning fee $15…" at bounding box center [731, 317] width 183 height 68
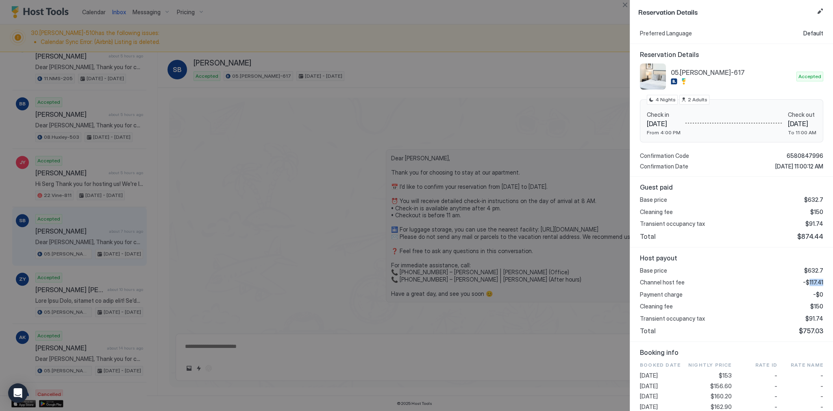
scroll to position [164, 0]
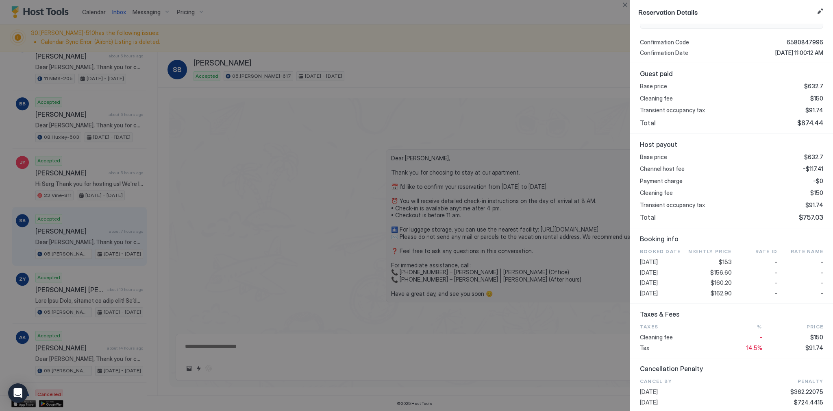
click at [718, 283] on span "$160.20" at bounding box center [721, 282] width 21 height 7
click at [719, 283] on span "$160.20" at bounding box center [721, 282] width 21 height 7
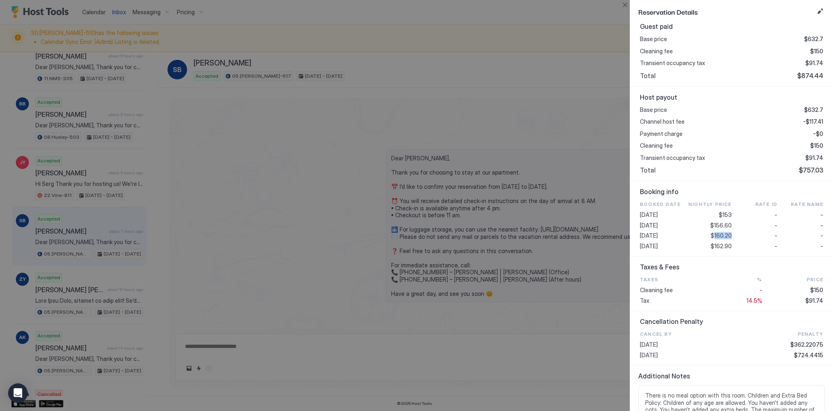
scroll to position [229, 0]
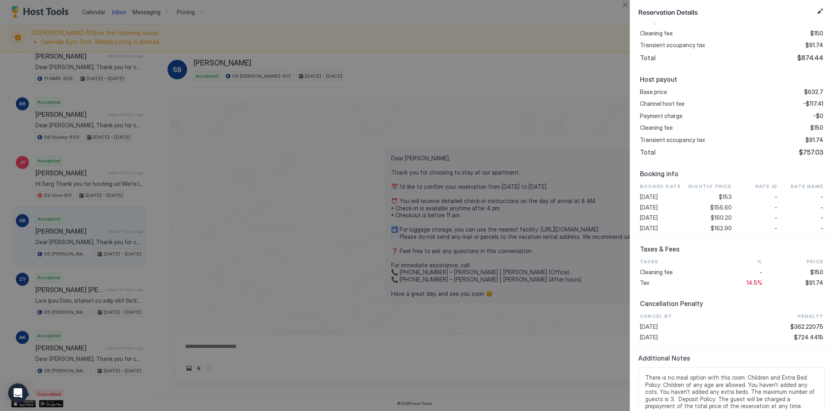
click at [813, 138] on span "$91.74" at bounding box center [815, 139] width 18 height 7
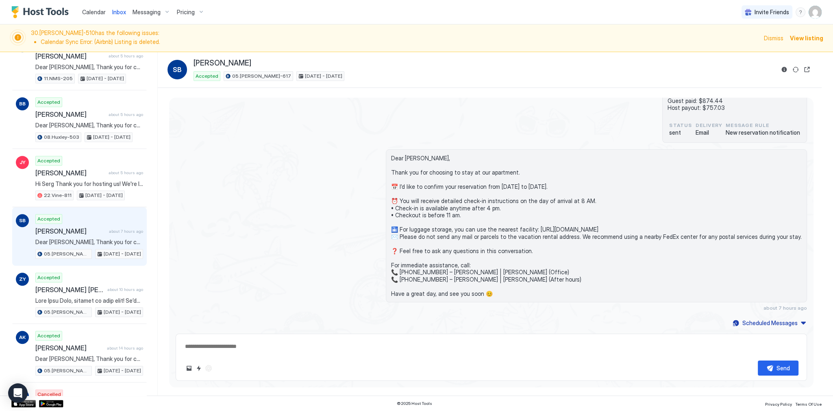
scroll to position [0, 0]
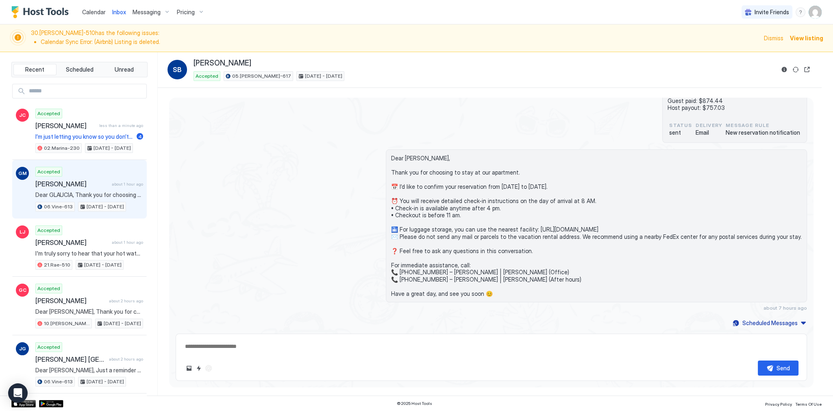
click at [96, 187] on div "Accepted Glaucia Moura about 1 hour ago Dear GLAUCIA, Thank you for choosing to…" at bounding box center [89, 189] width 108 height 45
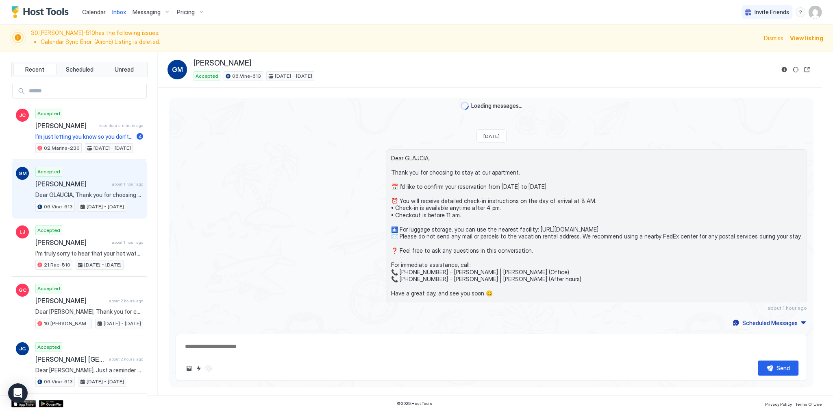
scroll to position [89, 0]
click at [782, 69] on button "Reservation information" at bounding box center [785, 70] width 10 height 10
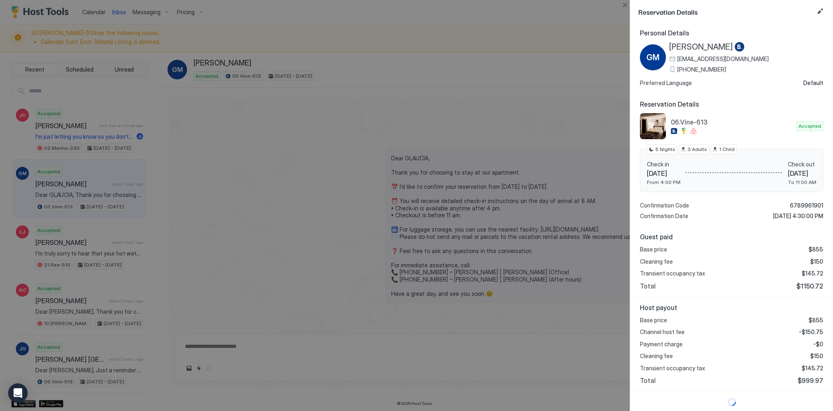
scroll to position [2, 0]
click at [808, 280] on div "Base price $855 Cleaning fee $150 Transient occupancy tax $145.72 Total $1150.72" at bounding box center [731, 267] width 183 height 44
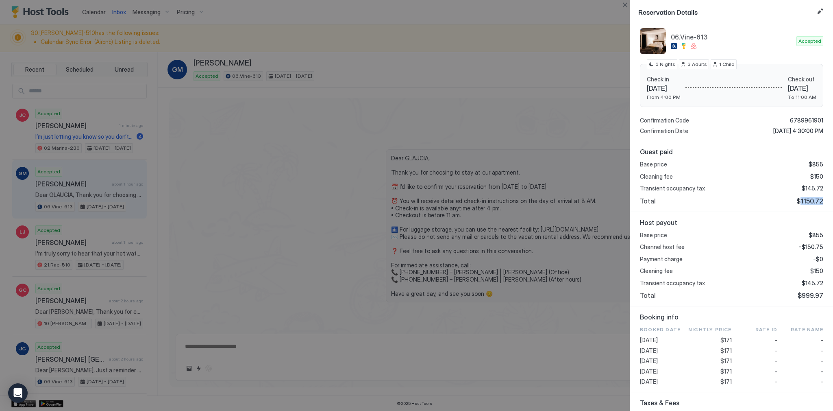
scroll to position [99, 0]
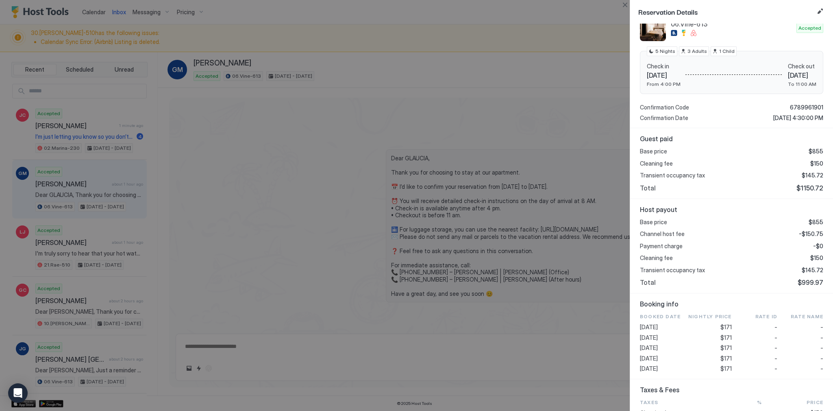
click at [815, 237] on div "Base price $855 Channel host fee -$150.75 Payment charge -$0 Cleaning fee $150 …" at bounding box center [731, 252] width 183 height 68
click at [724, 347] on span "$171" at bounding box center [726, 347] width 11 height 7
click at [811, 272] on span "$145.72" at bounding box center [813, 269] width 22 height 7
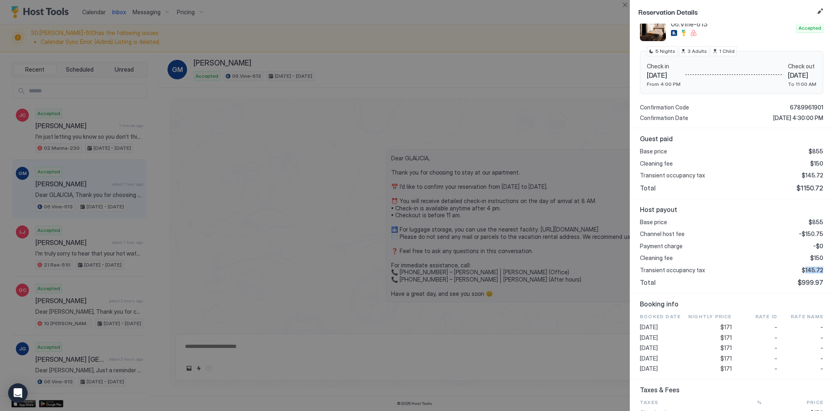
click at [811, 272] on span "$145.72" at bounding box center [813, 269] width 22 height 7
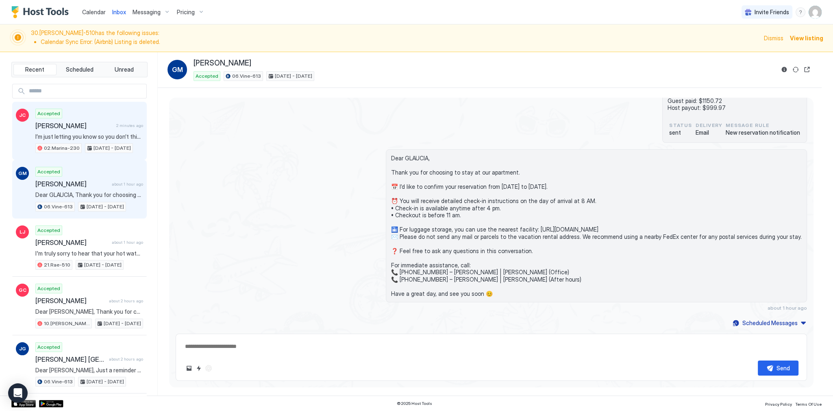
click at [98, 126] on span "[PERSON_NAME]" at bounding box center [74, 126] width 78 height 8
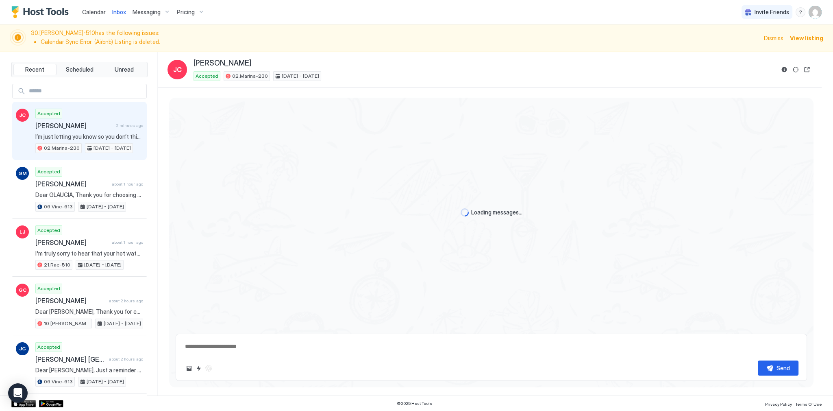
type textarea "*"
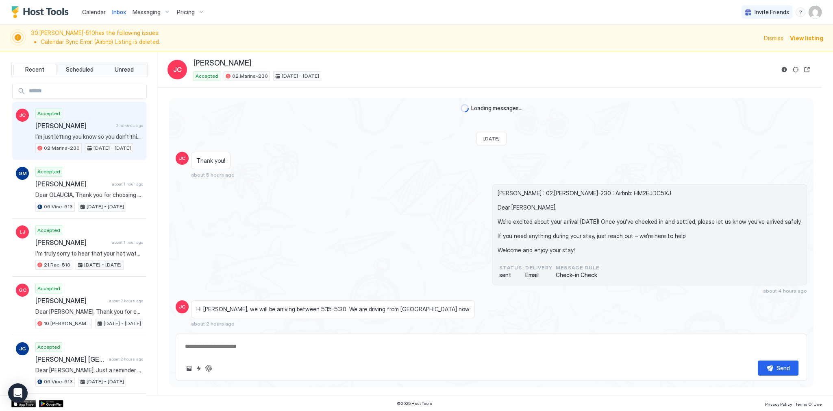
scroll to position [567, 0]
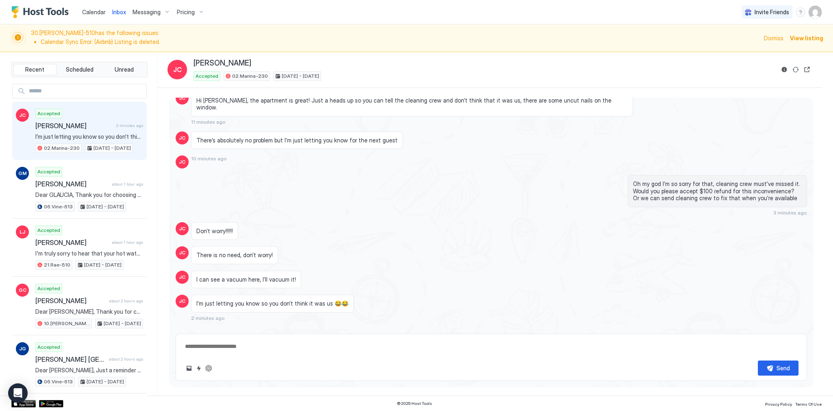
click at [95, 12] on span "Calendar" at bounding box center [94, 12] width 24 height 7
click at [96, 12] on span "Calendar" at bounding box center [94, 12] width 24 height 7
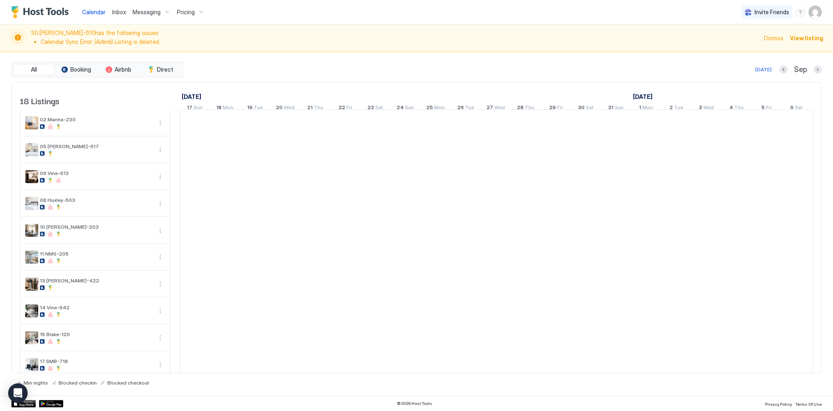
scroll to position [0, 452]
click at [773, 37] on span "Dismiss" at bounding box center [774, 38] width 20 height 9
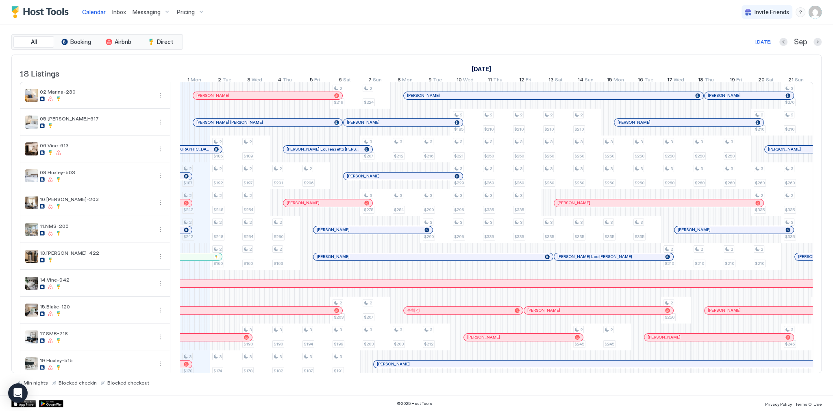
click at [399, 55] on div "August 2025 September 2025 October 2025 17 Sun 18 Mon 19 Tue 20 Wed 21 Thu 22 F…" at bounding box center [497, 71] width 634 height 32
click at [462, 41] on div "[DATE] Sep" at bounding box center [503, 42] width 637 height 10
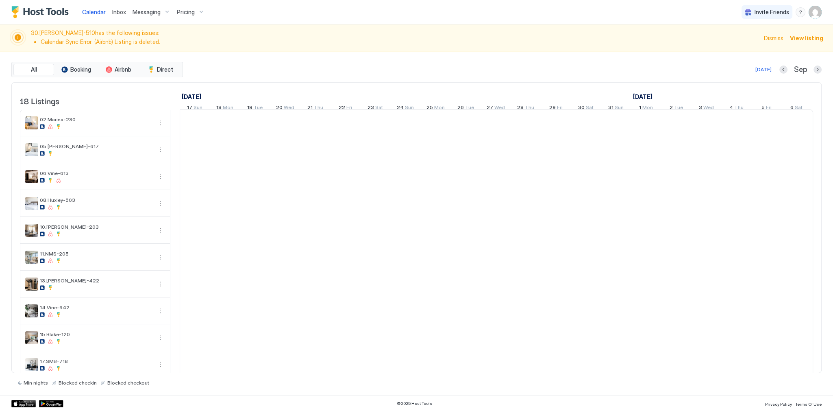
scroll to position [0, 452]
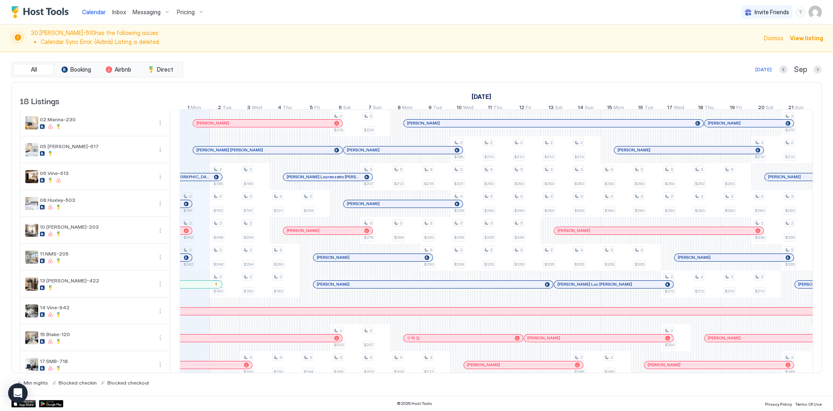
click at [429, 36] on span "30.Kelton-510 has the following issues: Calendar Sync Error: (Airbnb) Listing i…" at bounding box center [395, 37] width 728 height 17
click at [772, 39] on span "Dismiss" at bounding box center [774, 38] width 20 height 9
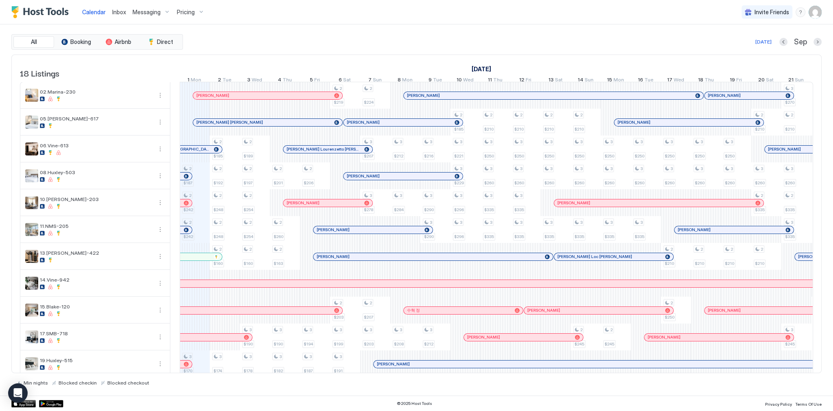
click at [532, 49] on div "All Booking Airbnb Direct Today Sep 18 Listings August 2025 September 2025 Octo…" at bounding box center [416, 209] width 811 height 351
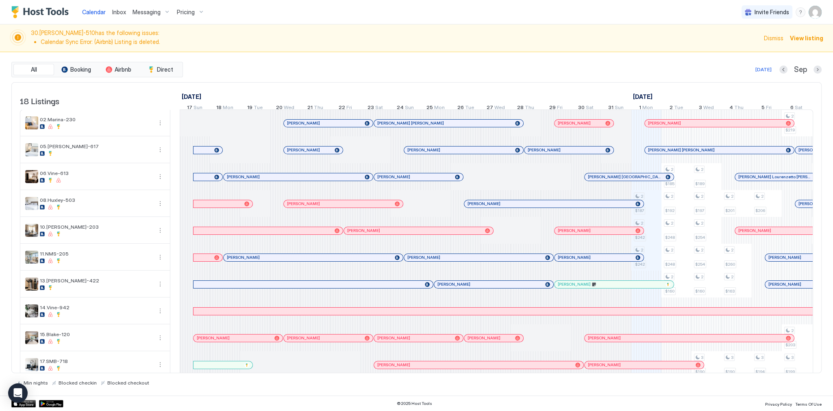
scroll to position [0, 452]
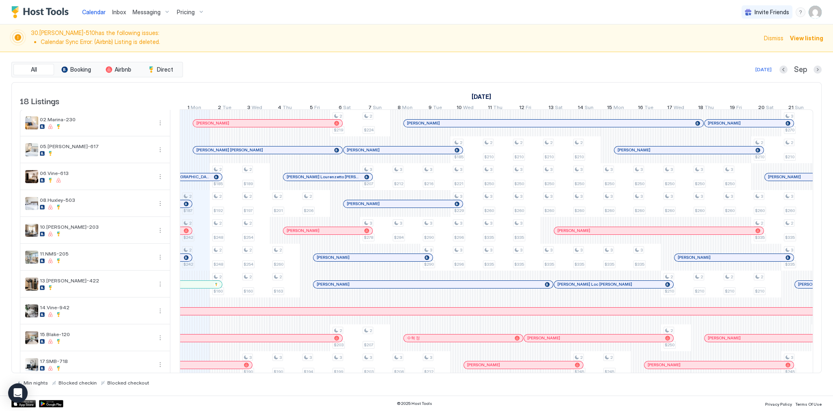
click at [773, 35] on span "Dismiss" at bounding box center [774, 38] width 20 height 9
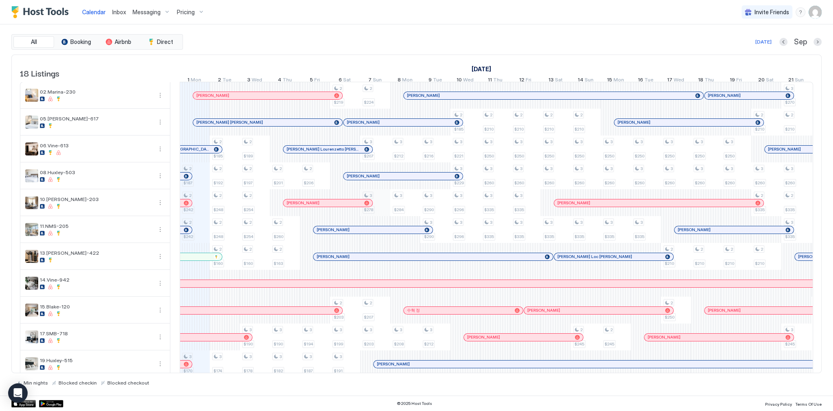
scroll to position [200, 0]
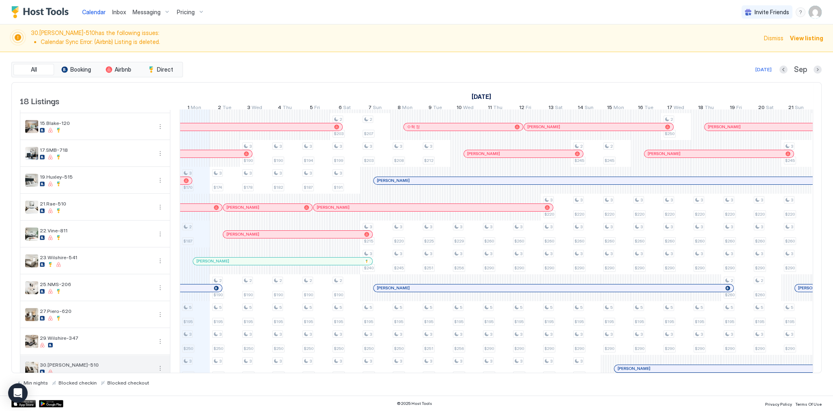
scroll to position [228, 0]
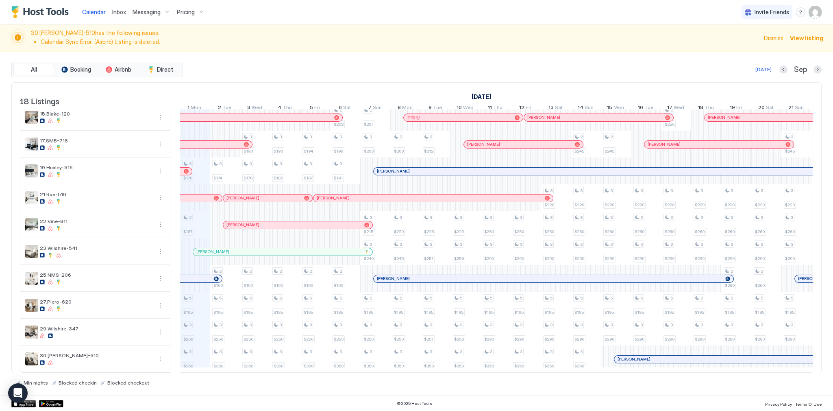
click at [813, 12] on img "User profile" at bounding box center [815, 12] width 13 height 13
click at [750, 46] on span "Settings" at bounding box center [742, 45] width 22 height 7
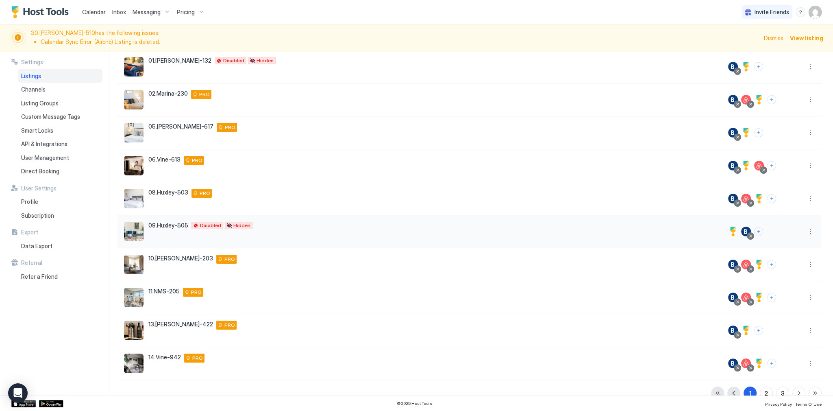
scroll to position [91, 0]
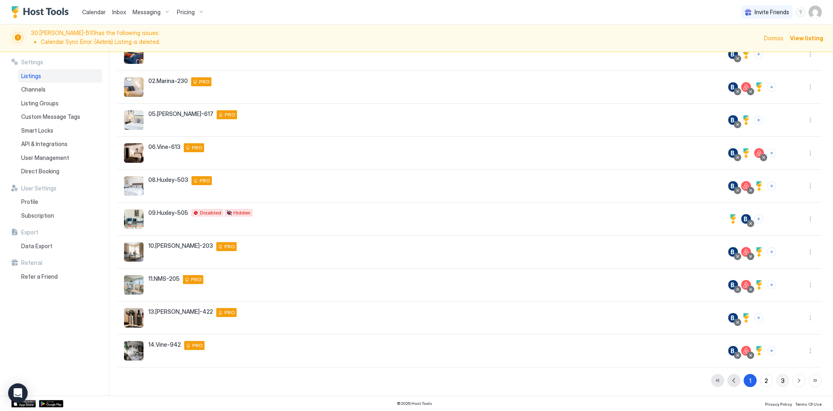
click at [781, 380] on div "3" at bounding box center [783, 380] width 4 height 9
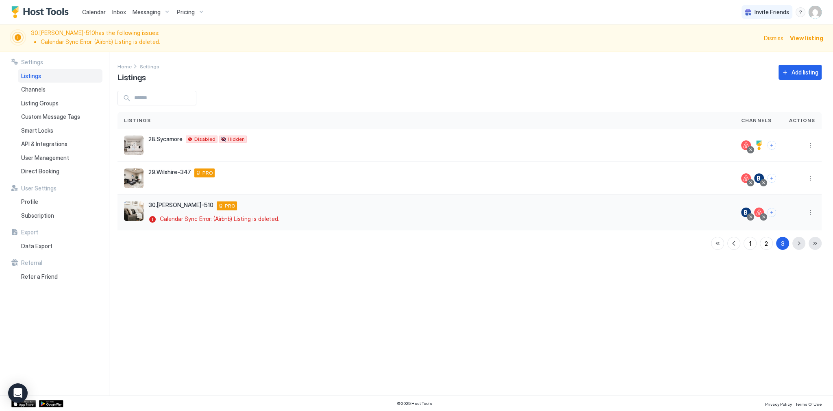
click at [766, 215] on div at bounding box center [764, 217] width 4 height 4
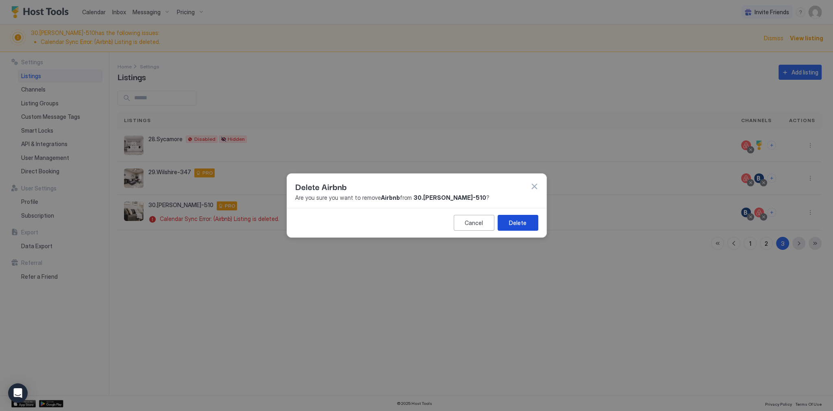
click at [527, 225] on button "Delete" at bounding box center [518, 223] width 41 height 16
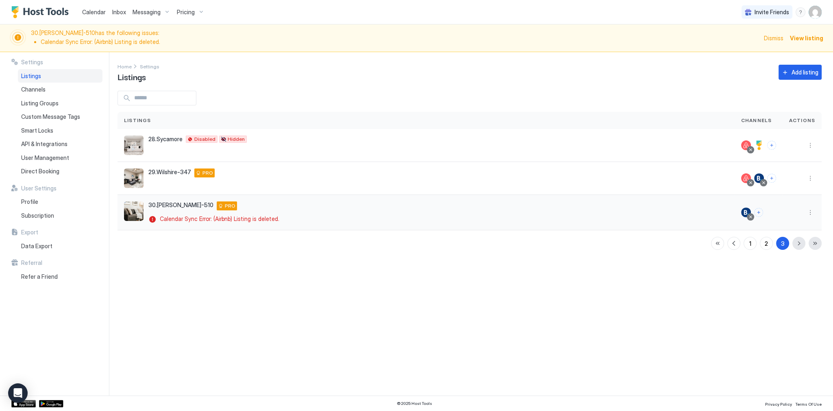
click at [168, 204] on span "30.[PERSON_NAME]-510" at bounding box center [180, 204] width 65 height 7
drag, startPoint x: 167, startPoint y: 204, endPoint x: 163, endPoint y: 206, distance: 4.5
click at [157, 206] on span "30.[PERSON_NAME]-510" at bounding box center [180, 204] width 65 height 7
copy div "30.Kelton-510 670 Kelton Ave, Los Angeles, CA 90024"
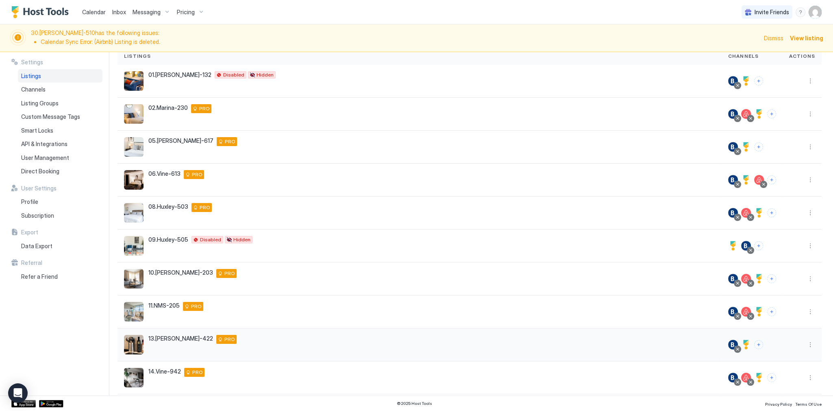
scroll to position [91, 0]
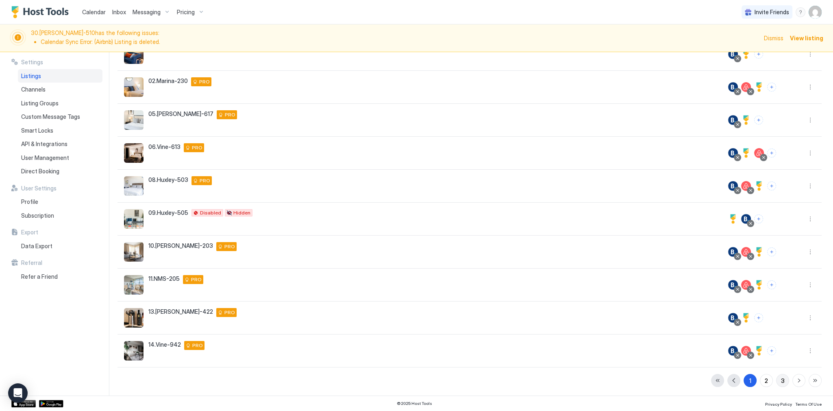
click at [781, 381] on div "3" at bounding box center [783, 380] width 4 height 9
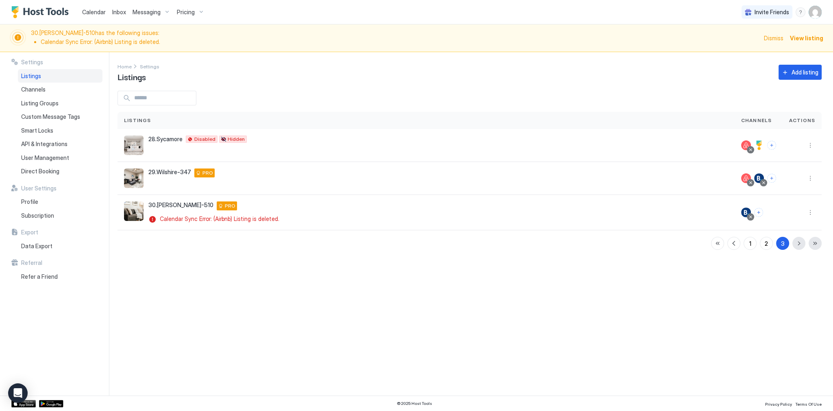
scroll to position [0, 0]
click at [758, 210] on button "Connect channels" at bounding box center [758, 212] width 9 height 9
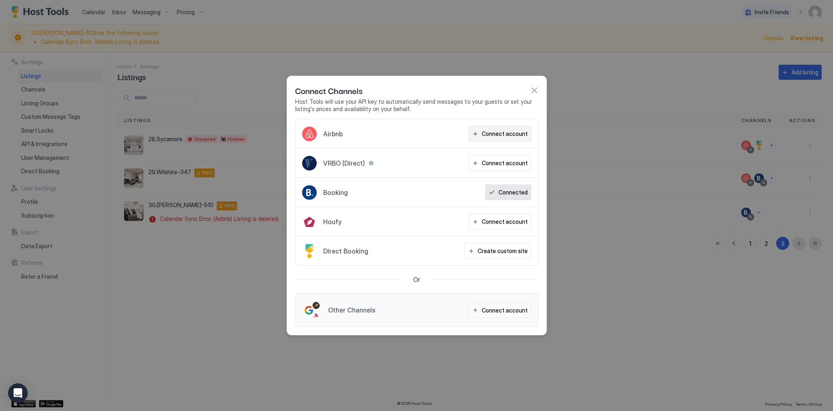
click at [514, 137] on div "Connect account" at bounding box center [505, 133] width 46 height 9
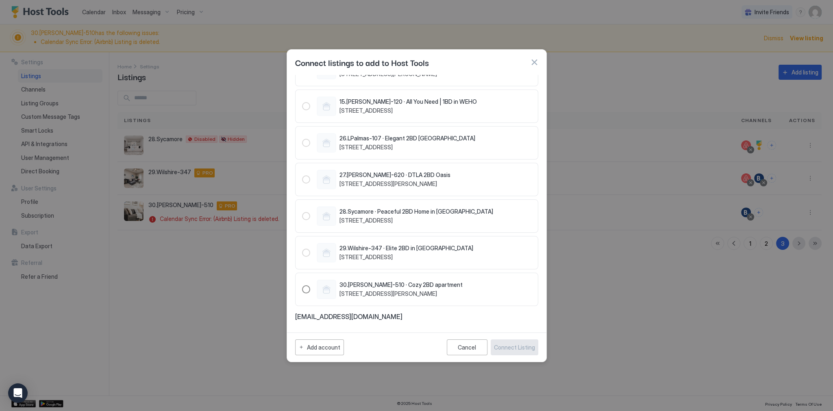
scroll to position [65, 0]
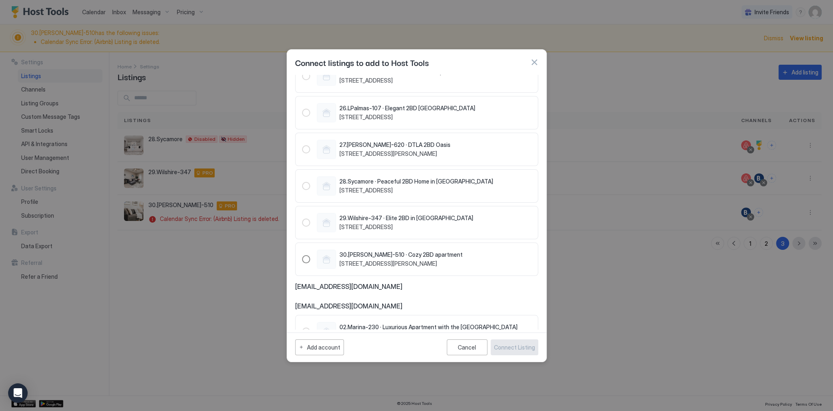
click at [416, 260] on span "[STREET_ADDRESS][PERSON_NAME]" at bounding box center [401, 263] width 123 height 7
click at [505, 347] on div "Connect Listing" at bounding box center [514, 347] width 41 height 9
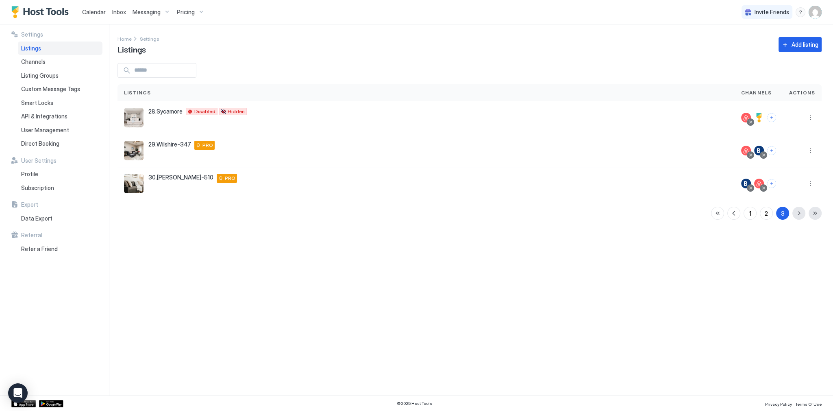
click at [495, 347] on div "Settings Home Settings Listings Add listing Listings Channels Actions 28.Sycamo…" at bounding box center [476, 209] width 716 height 371
click at [190, 16] on div "Pricing" at bounding box center [191, 12] width 34 height 14
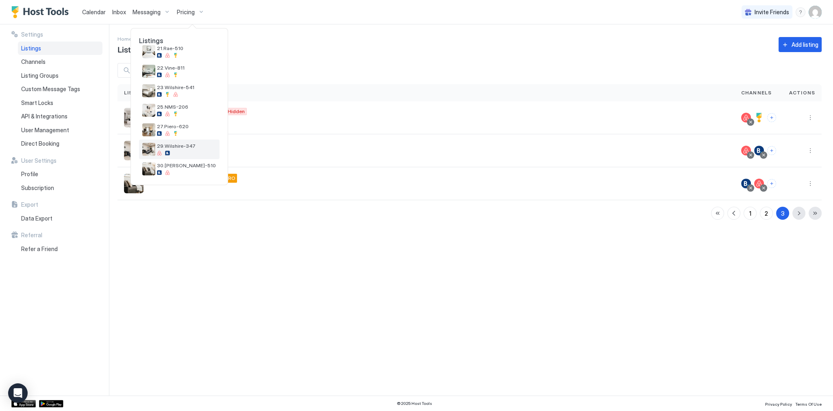
scroll to position [247, 0]
click at [175, 164] on span "30.[PERSON_NAME]-510" at bounding box center [186, 163] width 59 height 6
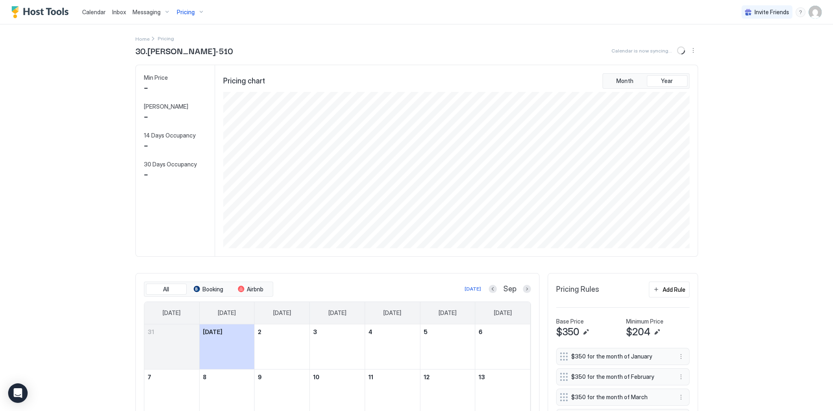
scroll to position [156, 469]
click at [678, 52] on button "Sync prices" at bounding box center [682, 51] width 10 height 10
click at [88, 11] on span "Calendar" at bounding box center [94, 12] width 24 height 7
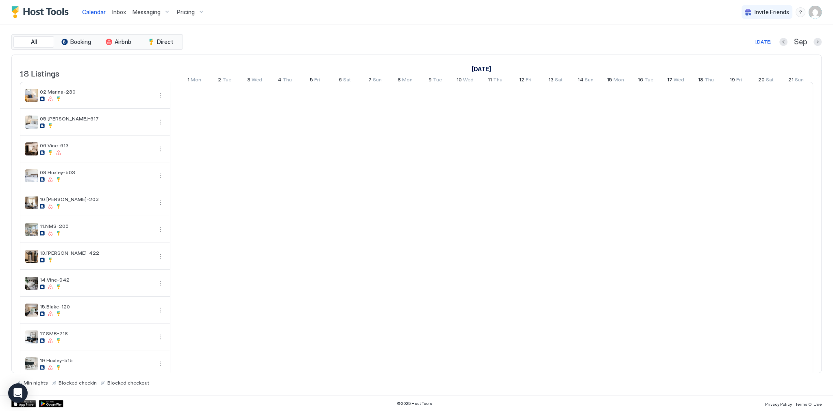
scroll to position [0, 452]
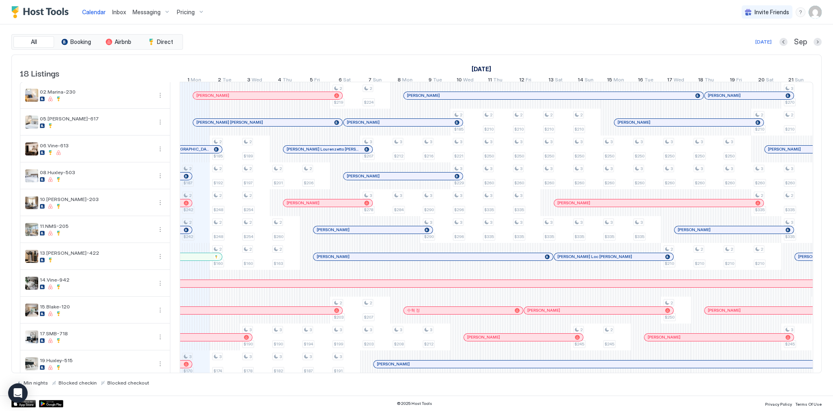
click at [116, 10] on span "Inbox" at bounding box center [119, 12] width 14 height 7
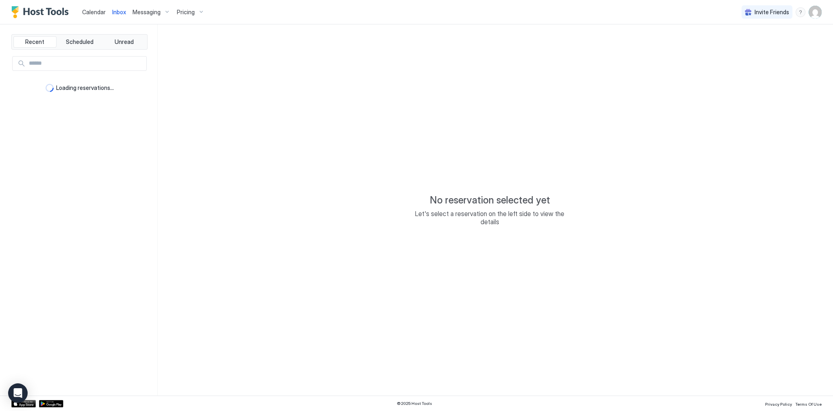
click at [116, 10] on span "Inbox" at bounding box center [119, 12] width 14 height 7
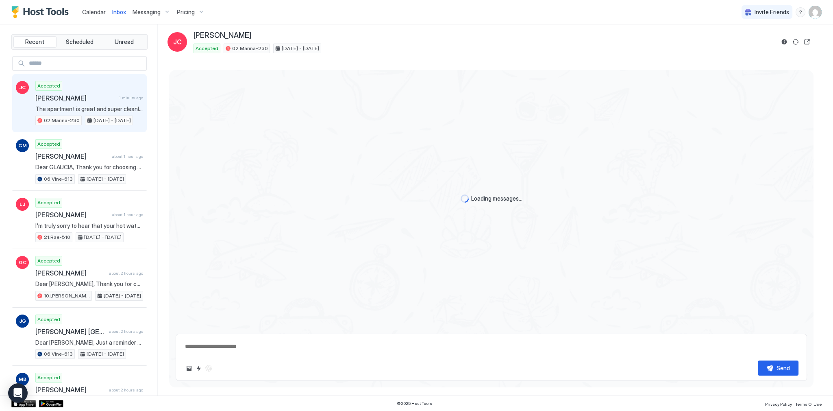
scroll to position [415, 0]
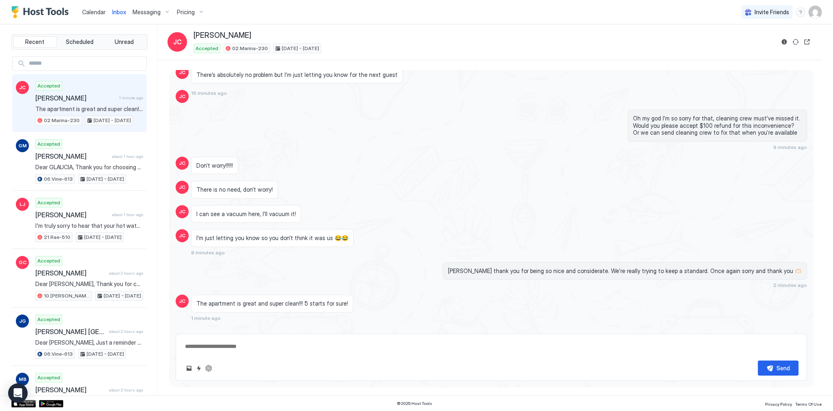
click at [104, 9] on span "Calendar" at bounding box center [94, 12] width 24 height 7
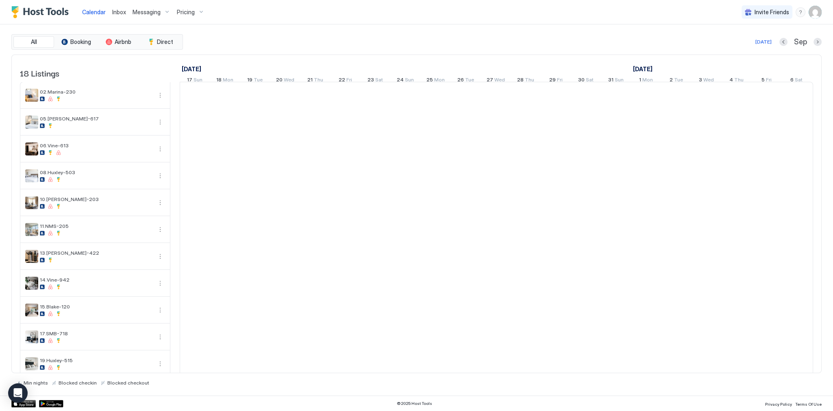
click at [104, 9] on span "Calendar" at bounding box center [94, 12] width 24 height 7
click at [268, 50] on div "All Booking Airbnb Direct [DATE] [DATE] Listings [DATE] [DATE] [DATE] 17 Sun 18…" at bounding box center [416, 209] width 811 height 351
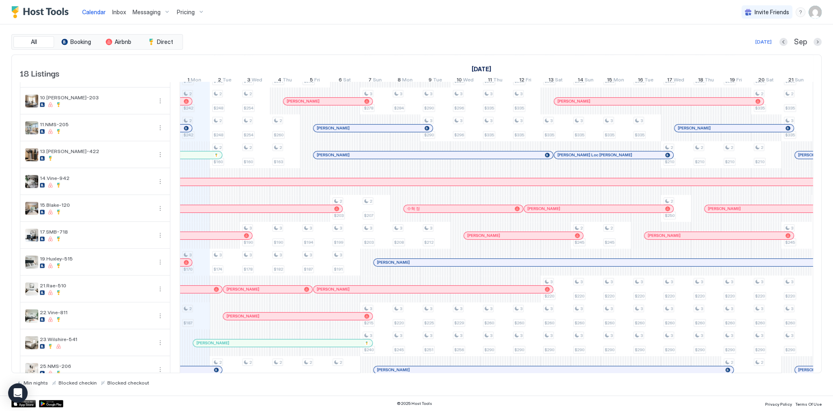
scroll to position [0, 0]
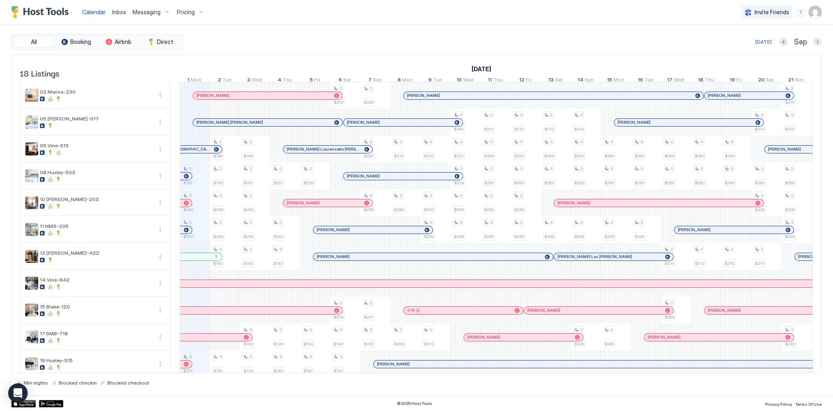
click at [381, 42] on div "[DATE] Sep" at bounding box center [503, 42] width 637 height 10
click at [109, 13] on div "Inbox" at bounding box center [119, 11] width 20 height 15
click at [87, 11] on span "Calendar" at bounding box center [94, 12] width 24 height 7
click at [119, 12] on span "Inbox" at bounding box center [119, 12] width 14 height 7
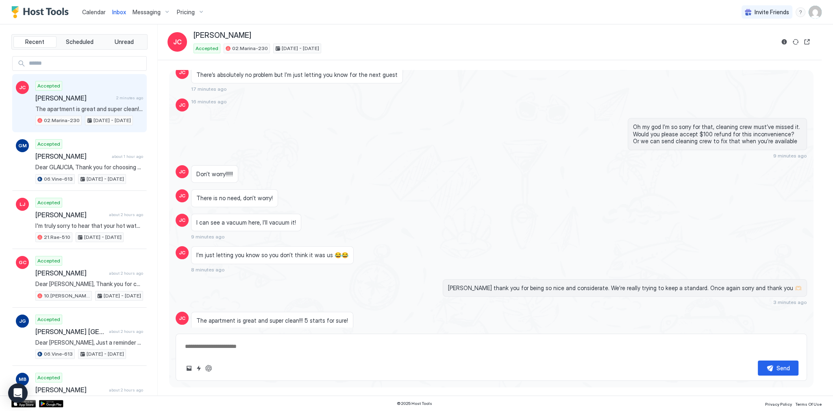
scroll to position [433, 0]
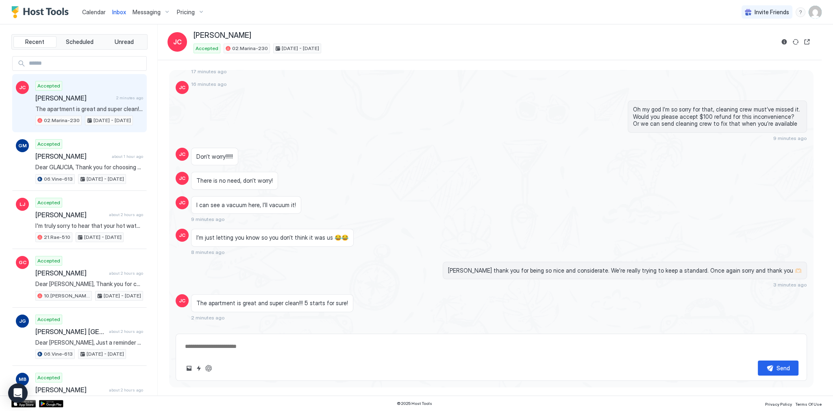
click at [298, 120] on div "Oh my god I’m so sorry for that, cleaning crew must’ve missed it. Would you ple…" at bounding box center [492, 120] width 632 height 41
type textarea "*"
